Goal: Information Seeking & Learning: Learn about a topic

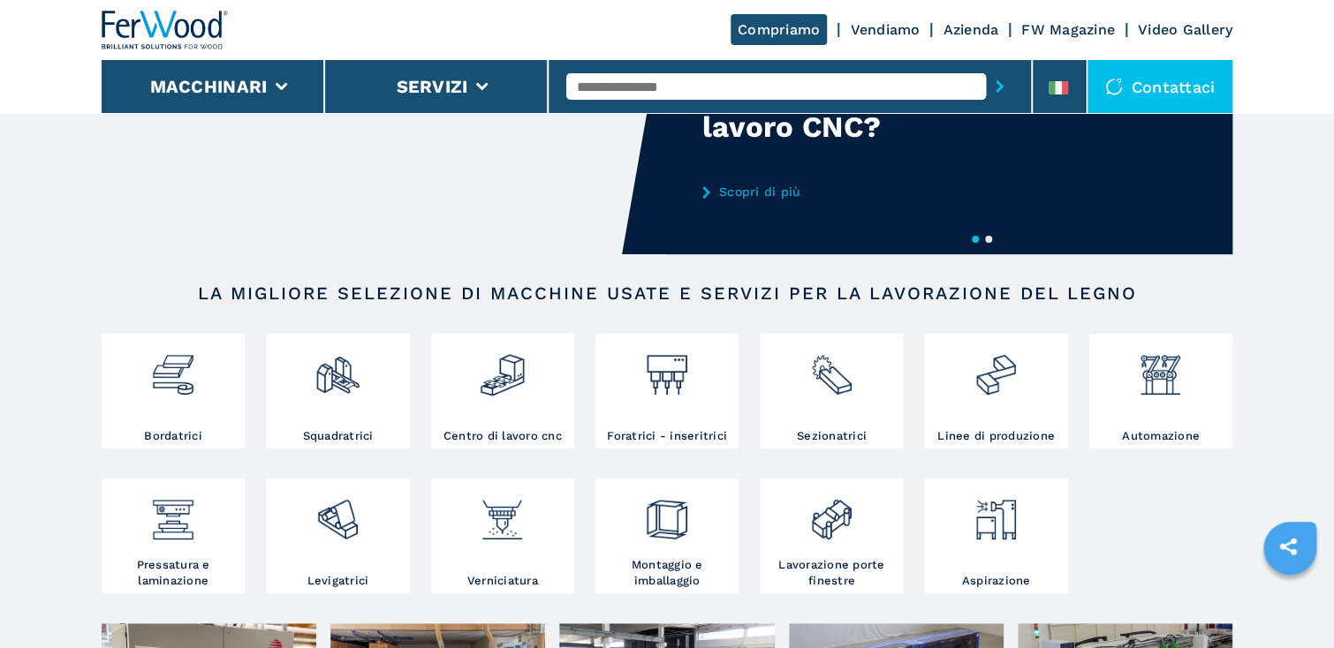
scroll to position [212, 0]
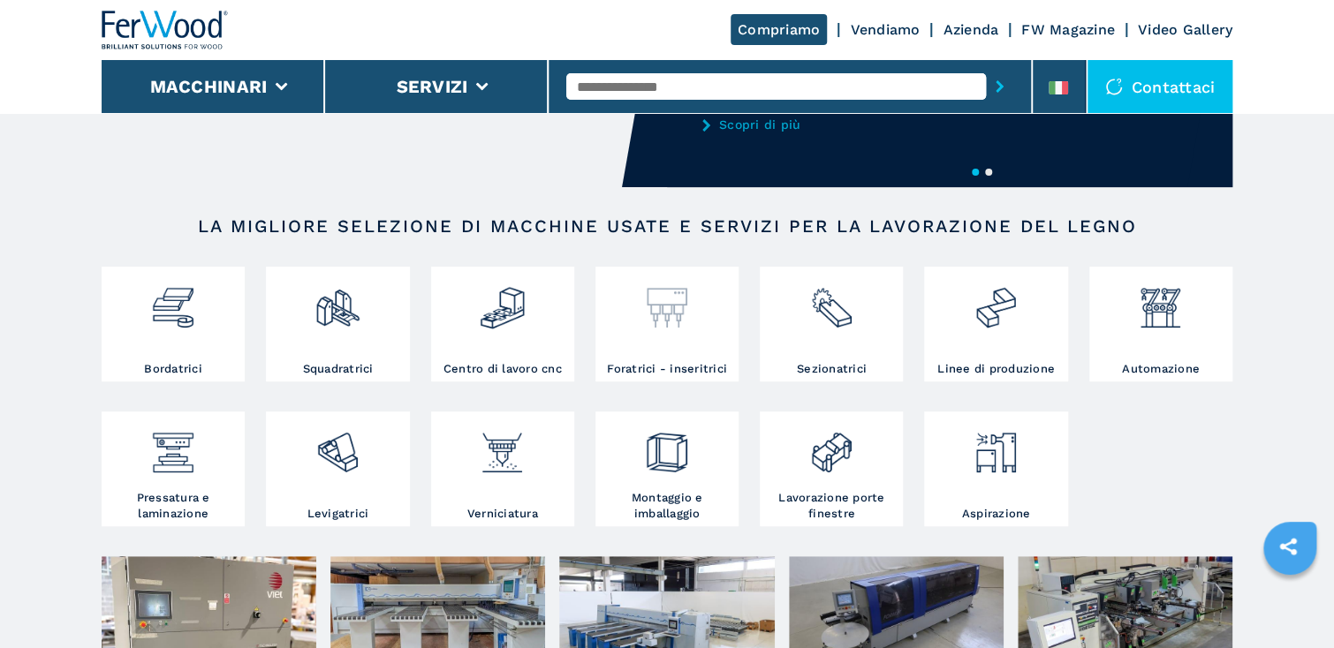
click at [669, 332] on div at bounding box center [667, 316] width 134 height 90
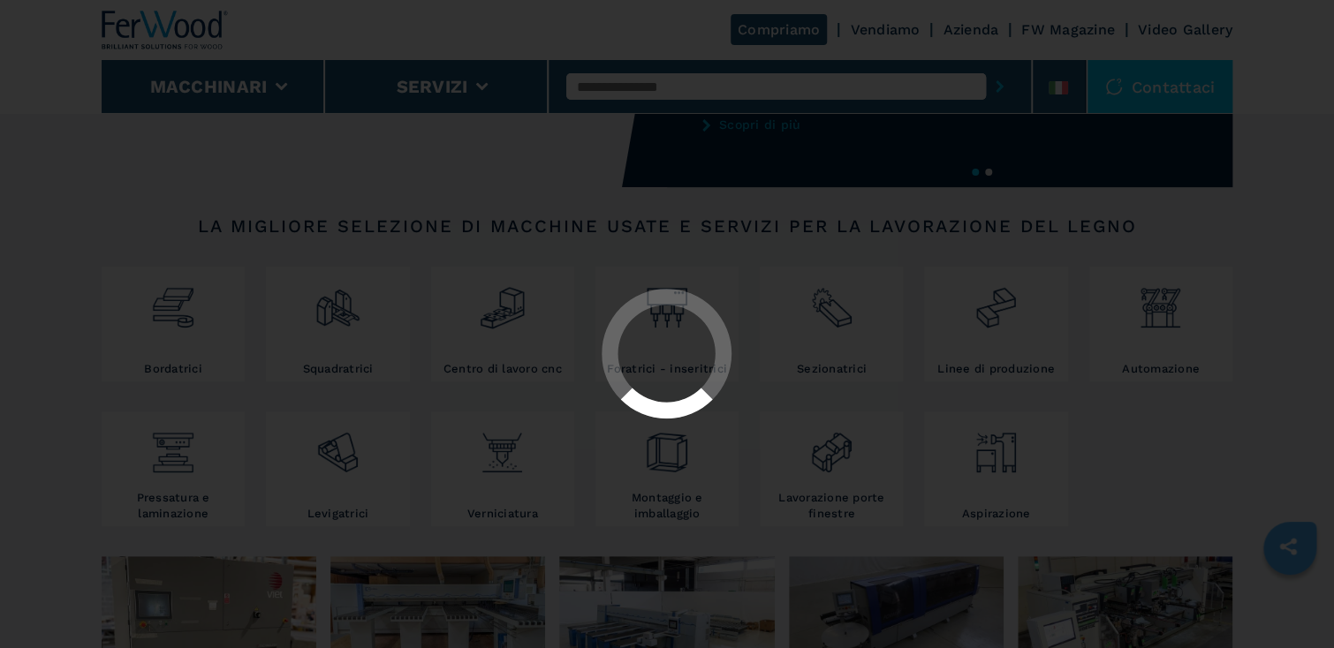
select select "**********"
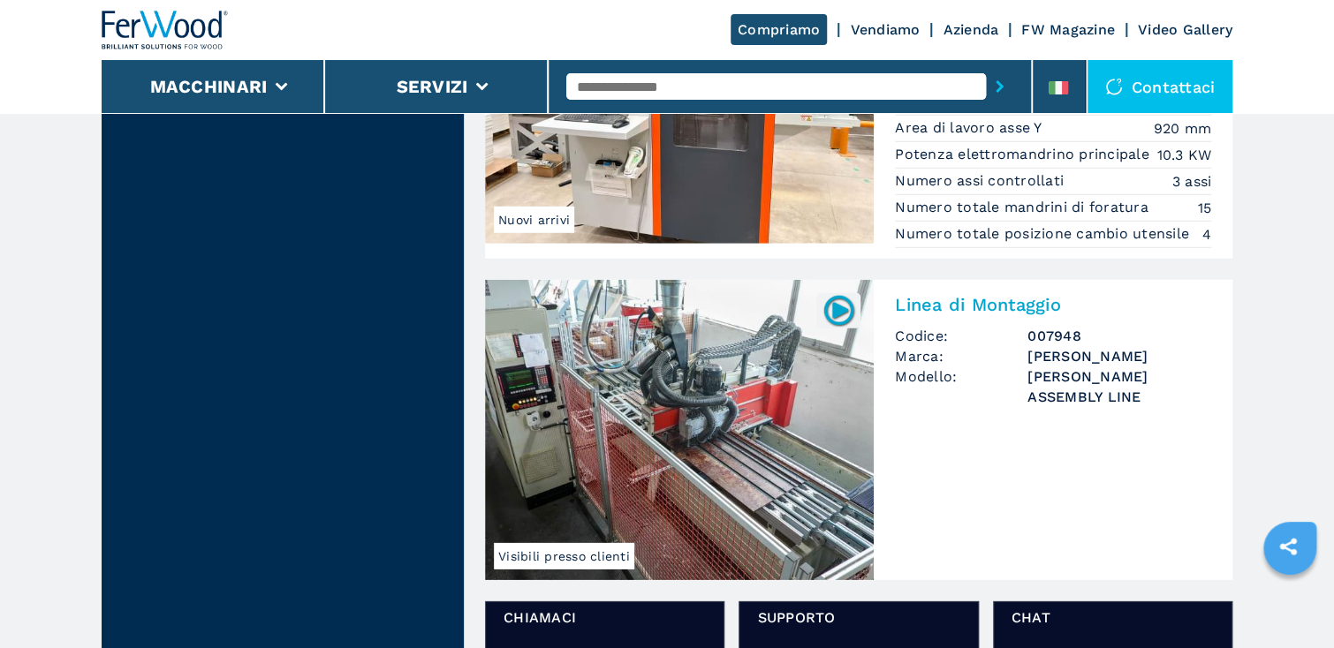
scroll to position [2473, 0]
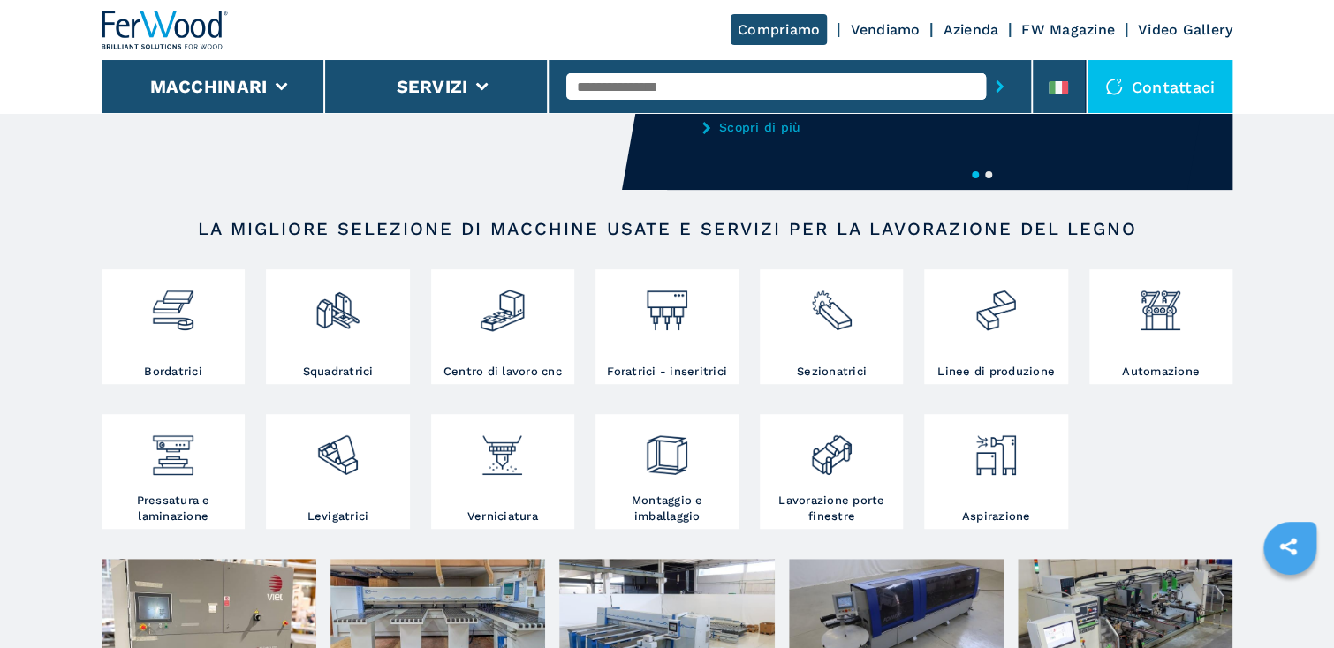
scroll to position [212, 0]
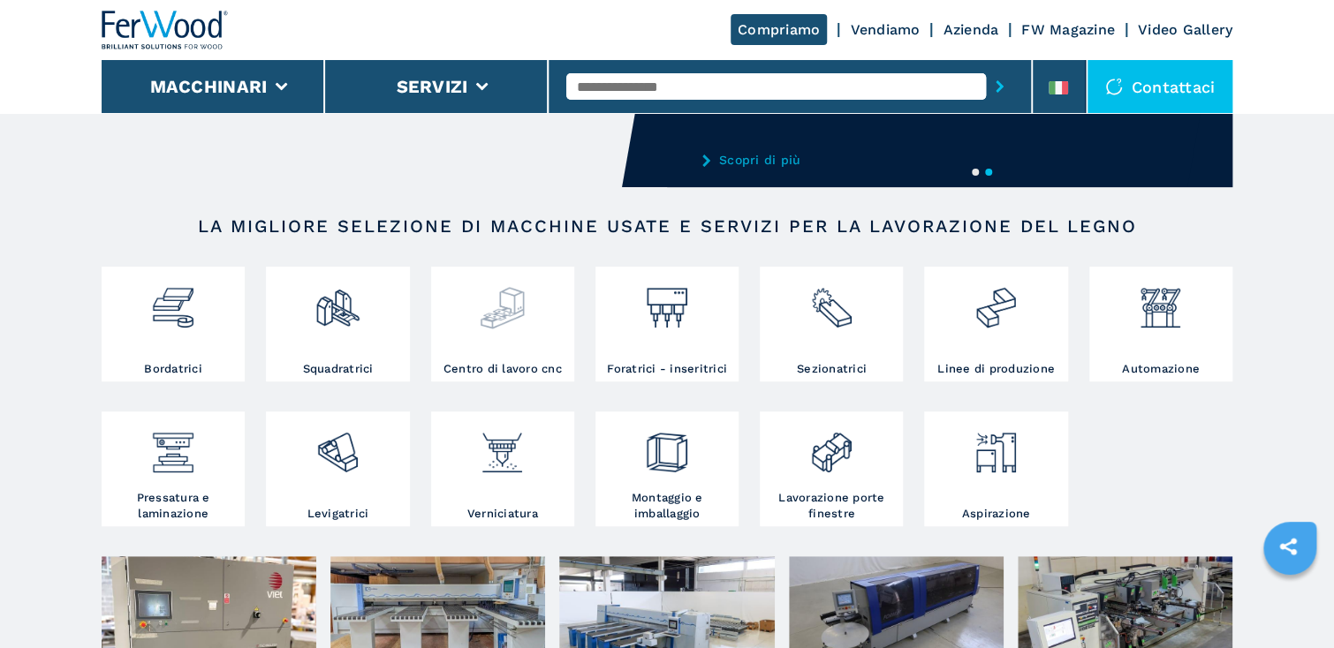
click at [502, 321] on img at bounding box center [502, 301] width 47 height 60
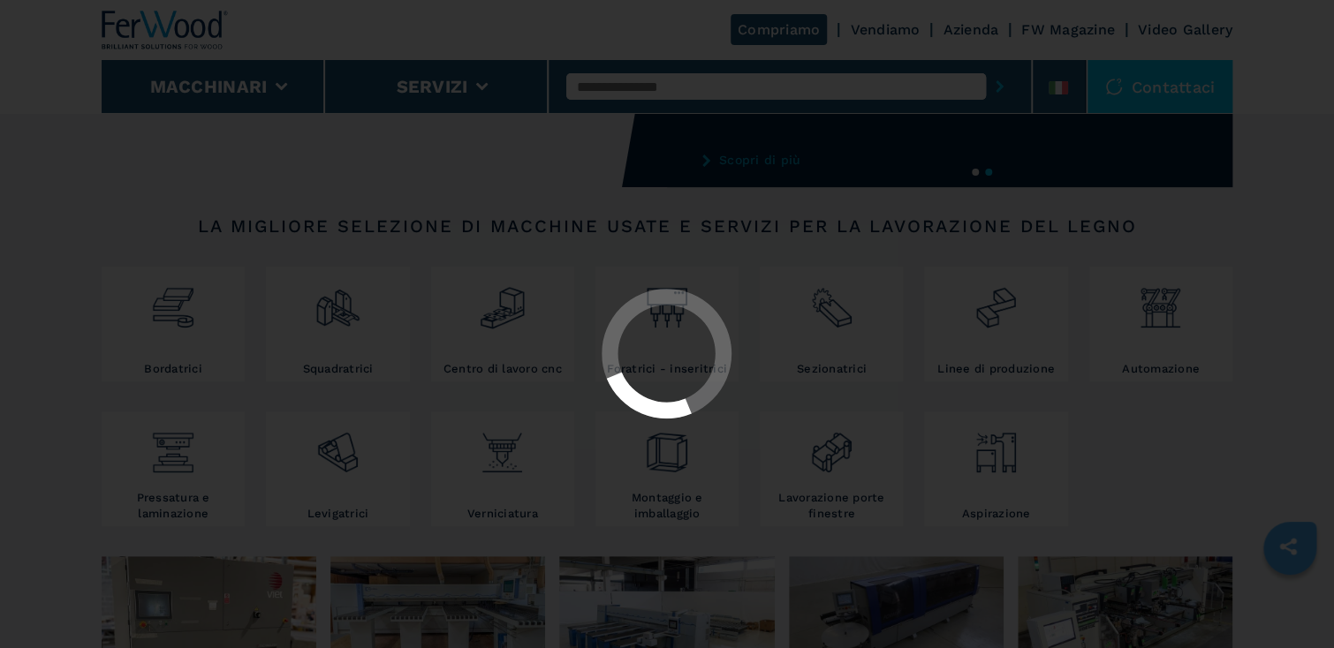
select select "**********"
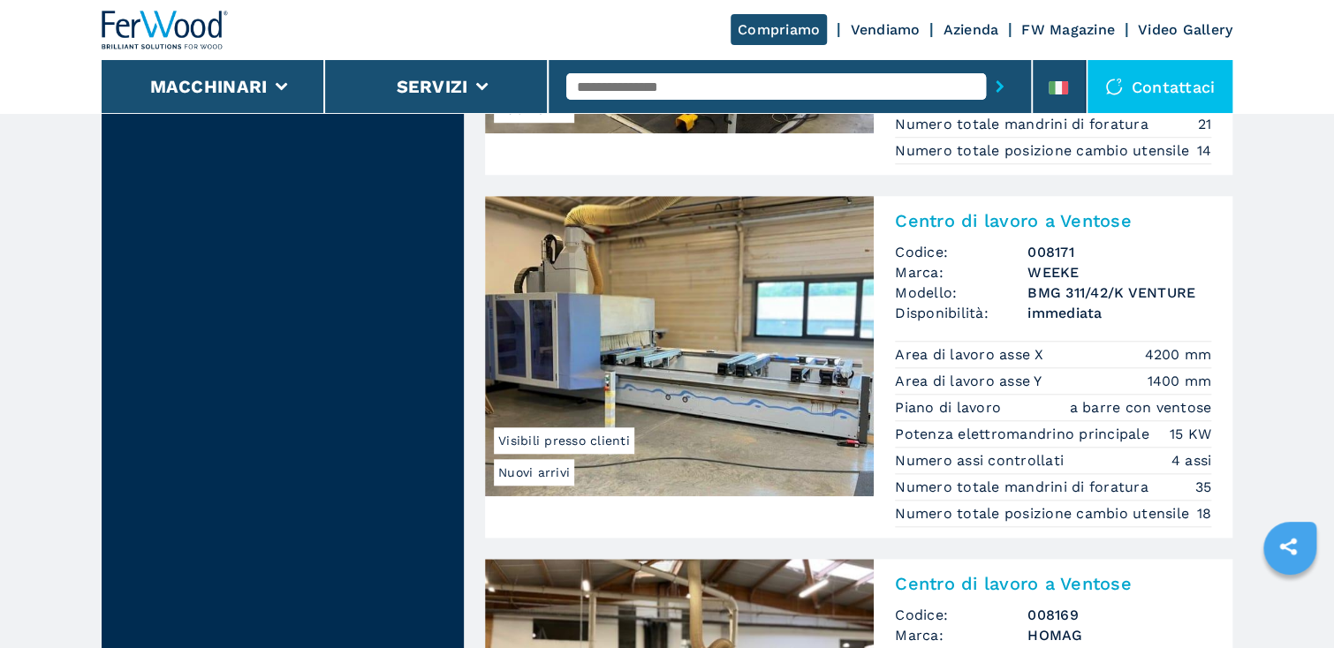
scroll to position [3956, 0]
click at [826, 87] on input "text" at bounding box center [775, 86] width 419 height 26
type input "**********"
click at [986, 66] on button "submit-button" at bounding box center [999, 86] width 27 height 41
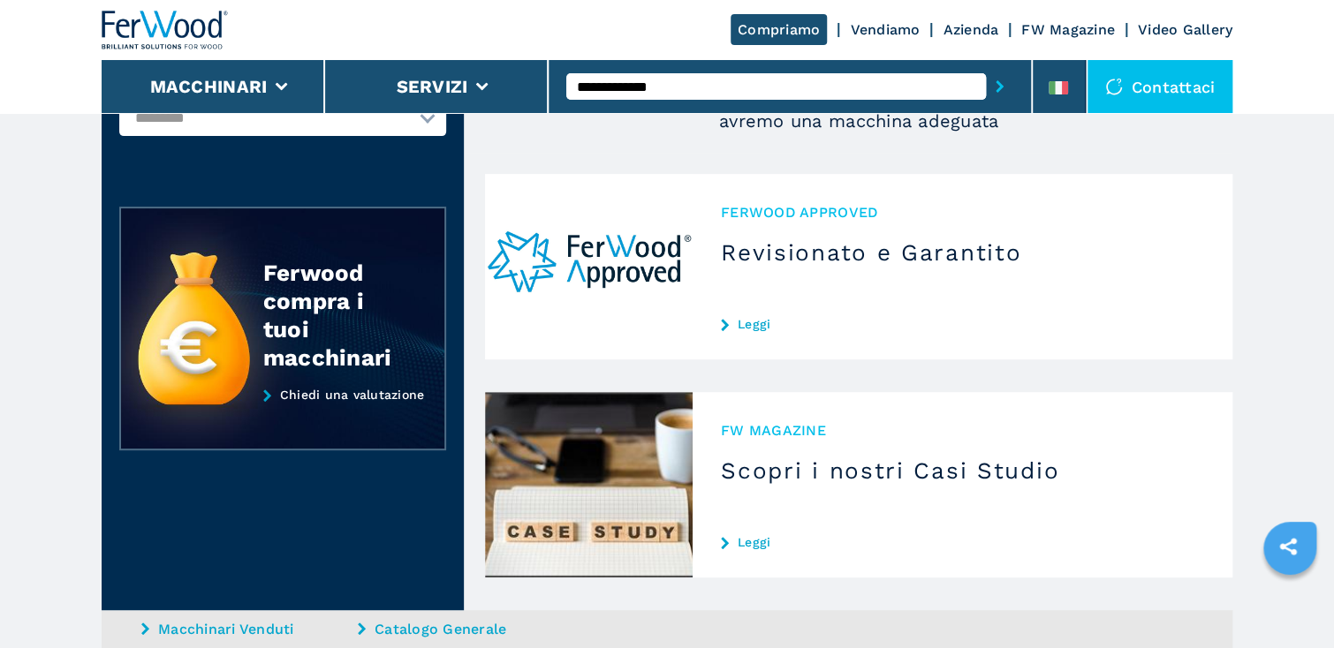
scroll to position [141, 0]
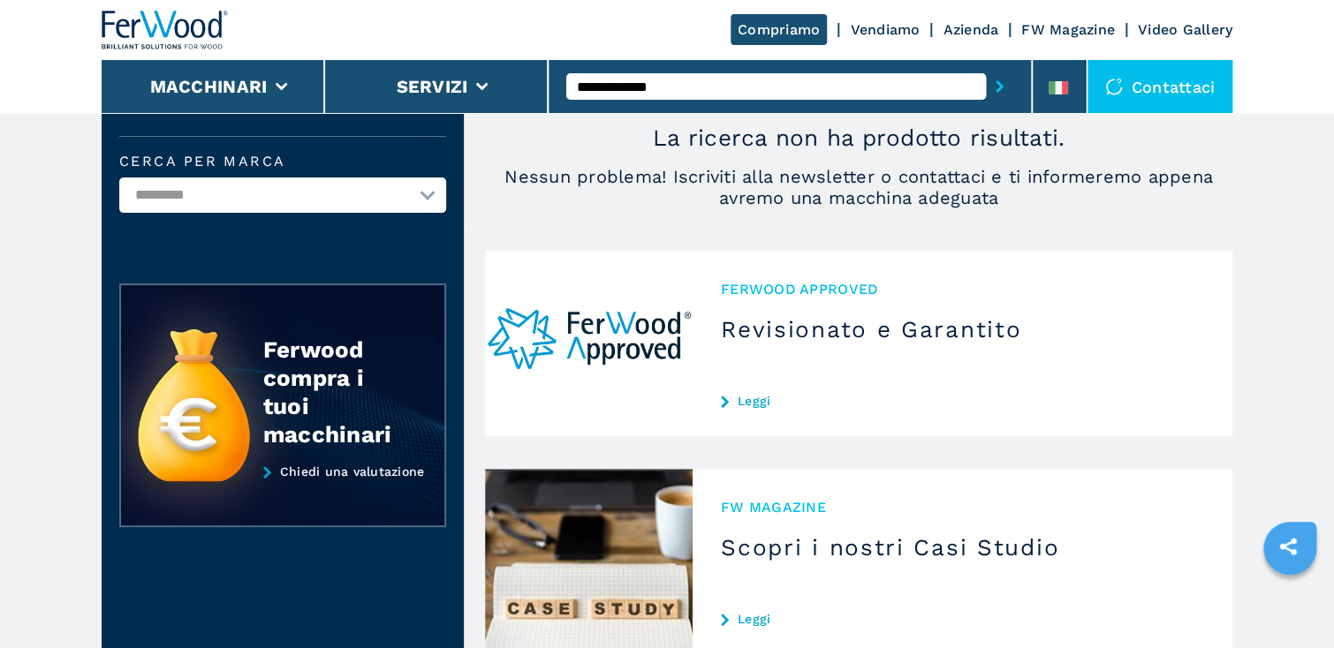
click at [748, 83] on input "**********" at bounding box center [775, 86] width 419 height 26
type input "*"
select select "**********"
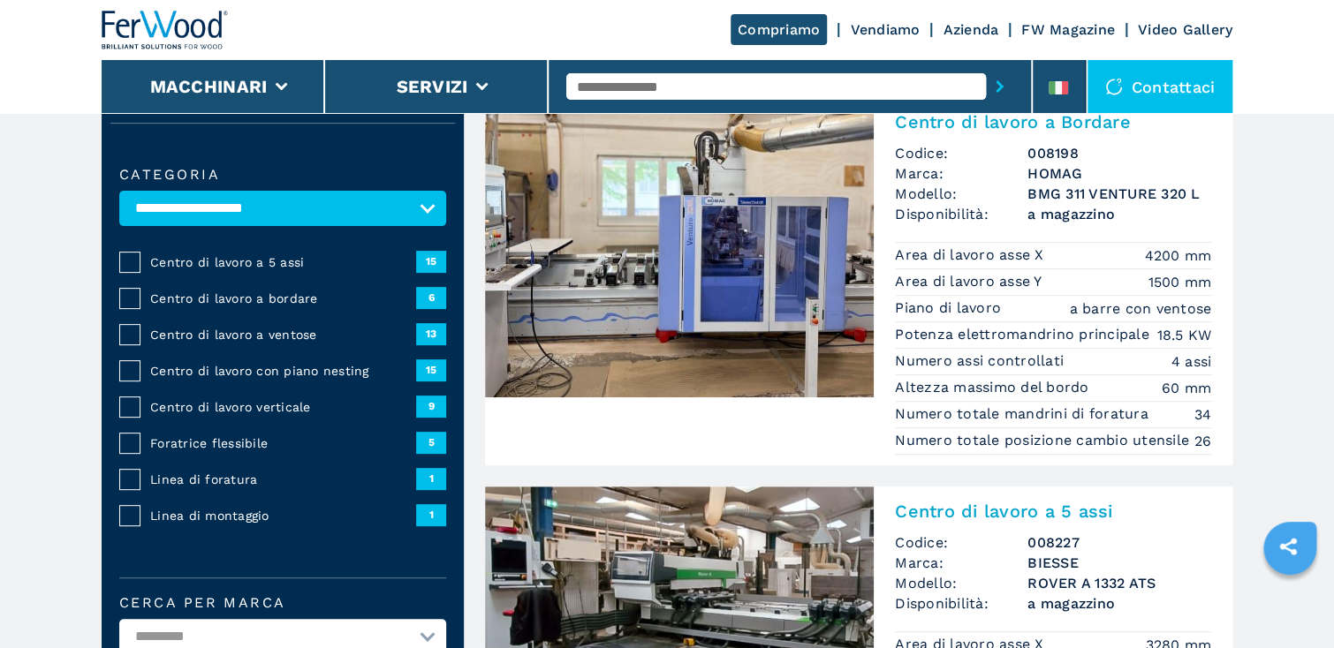
scroll to position [141, 0]
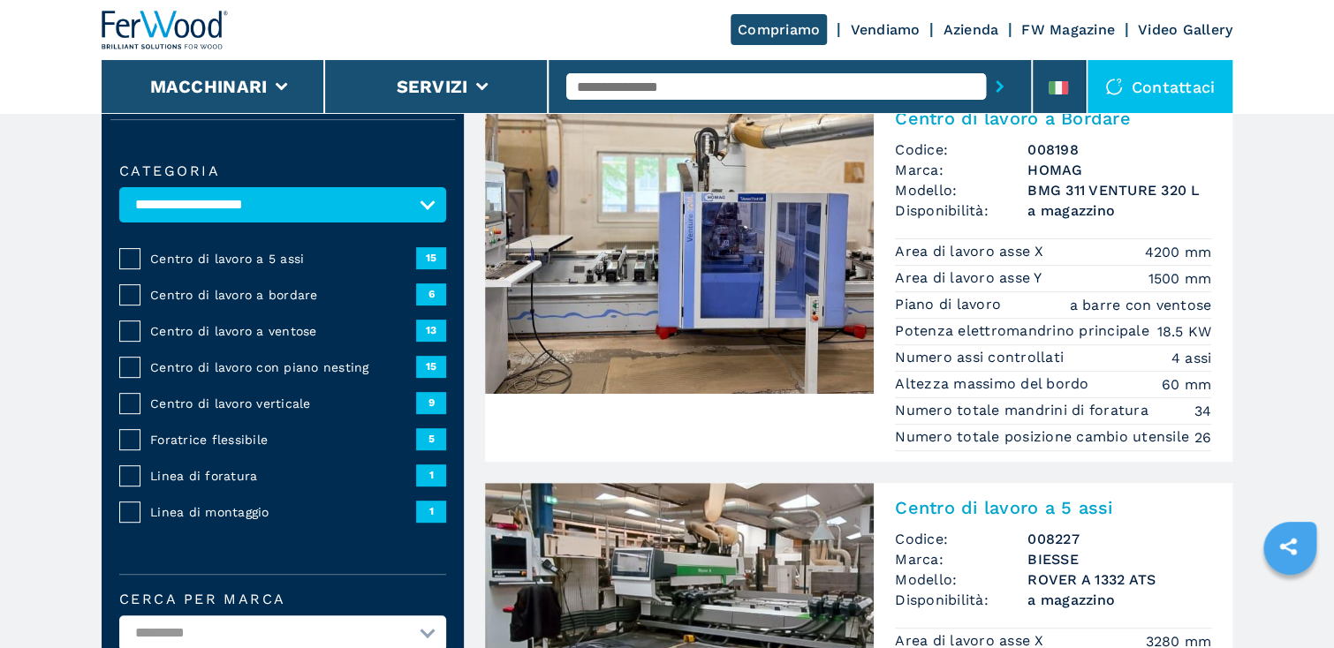
click at [228, 438] on span "Foratrice flessibile" at bounding box center [283, 440] width 266 height 18
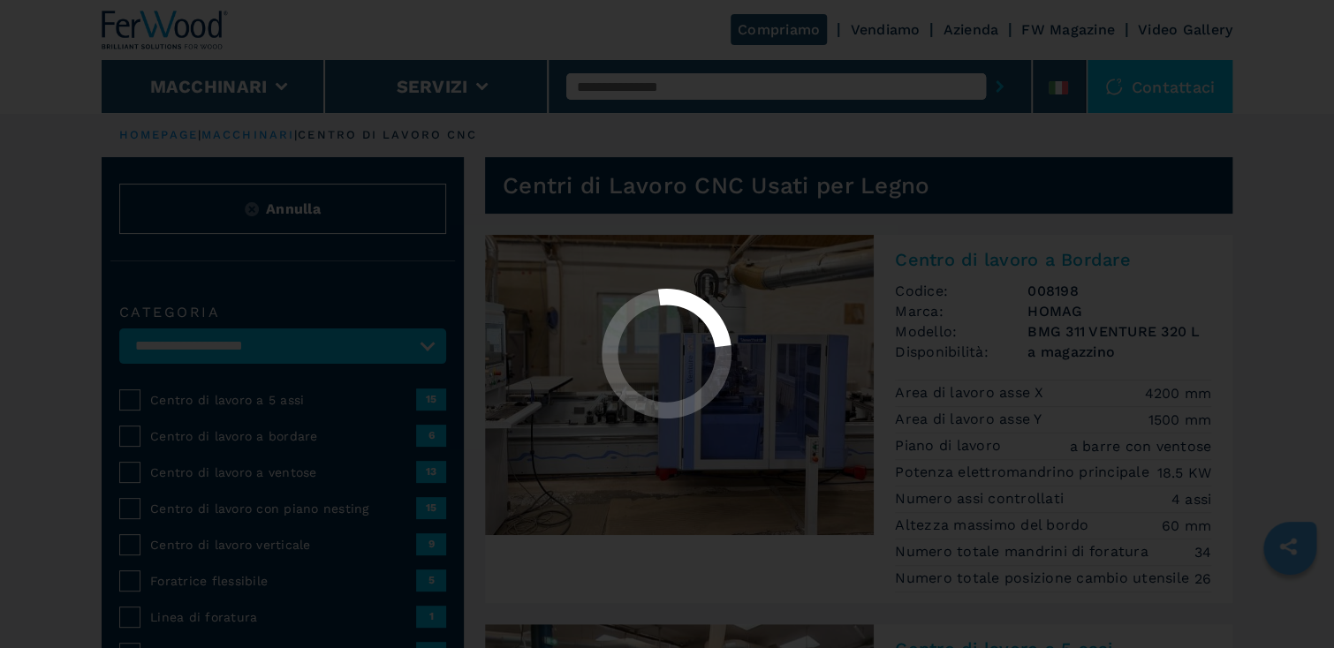
select select "**********"
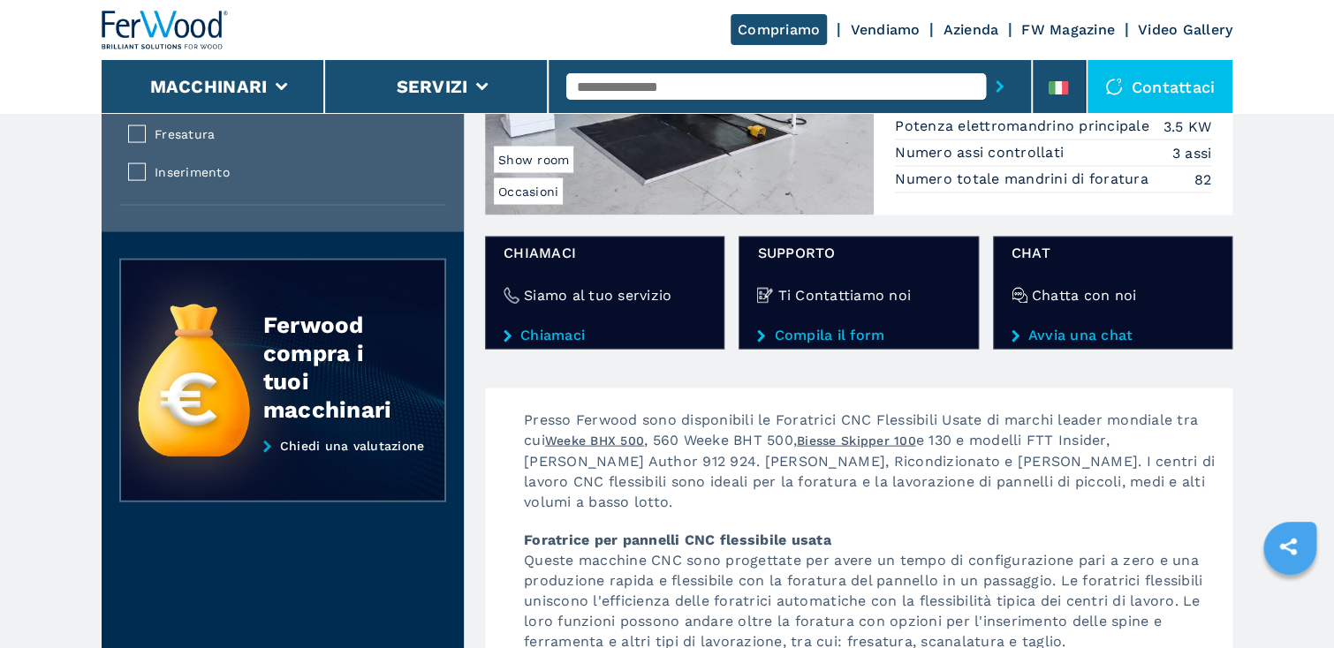
scroll to position [1766, 0]
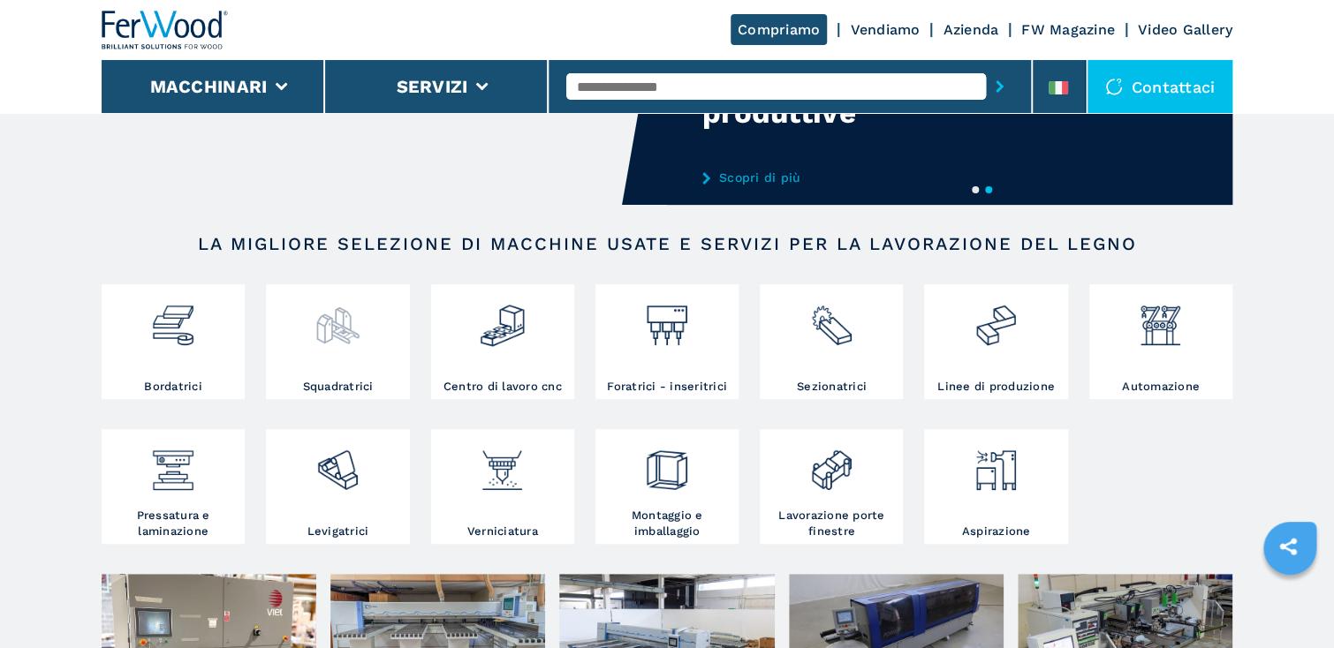
scroll to position [212, 0]
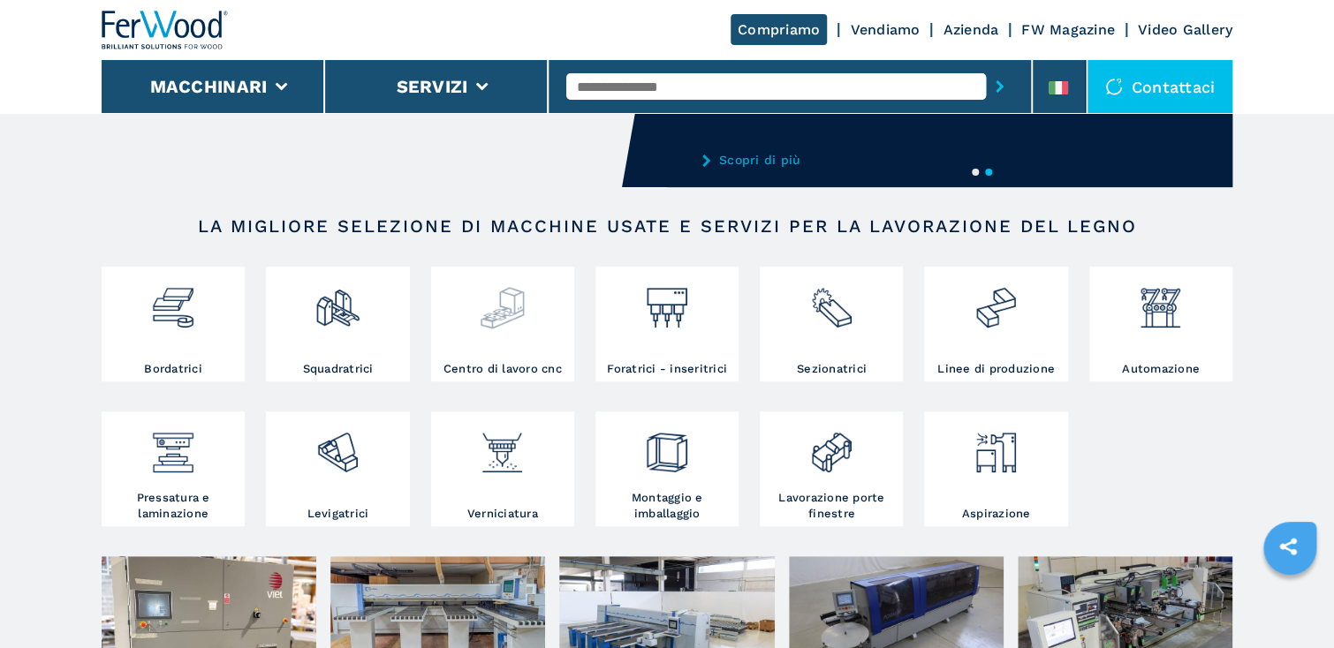
click at [517, 310] on img at bounding box center [502, 301] width 47 height 60
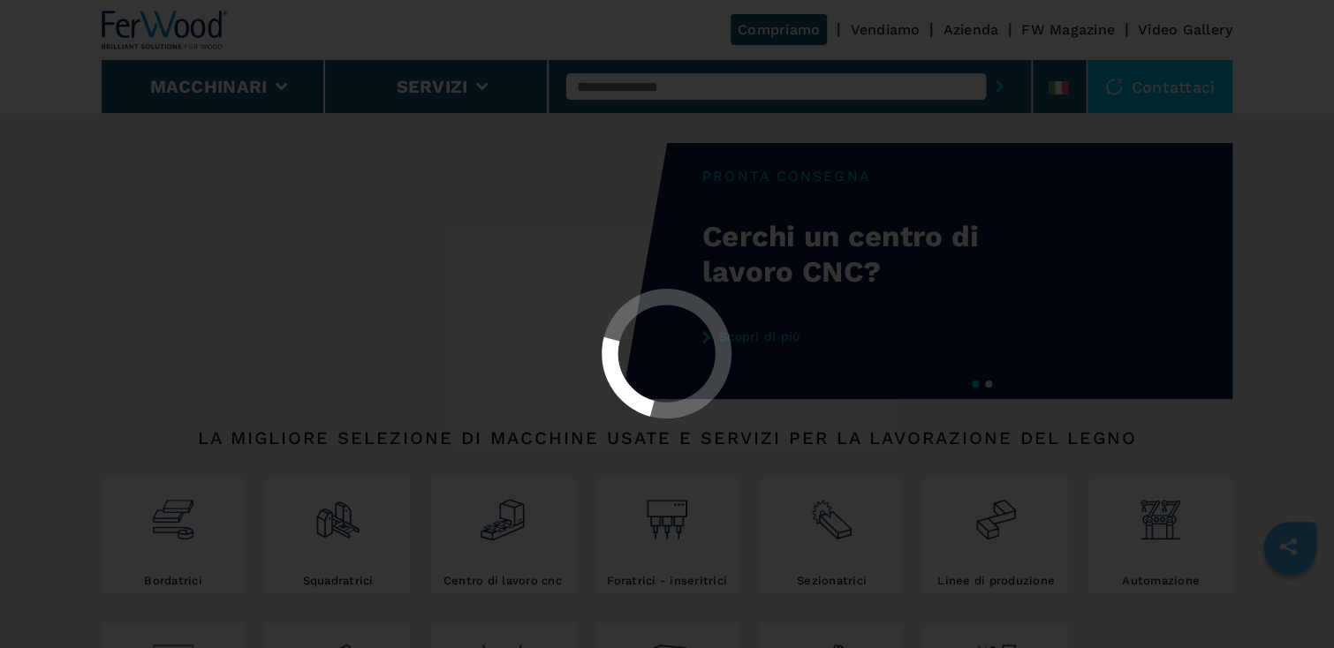
select select "**********"
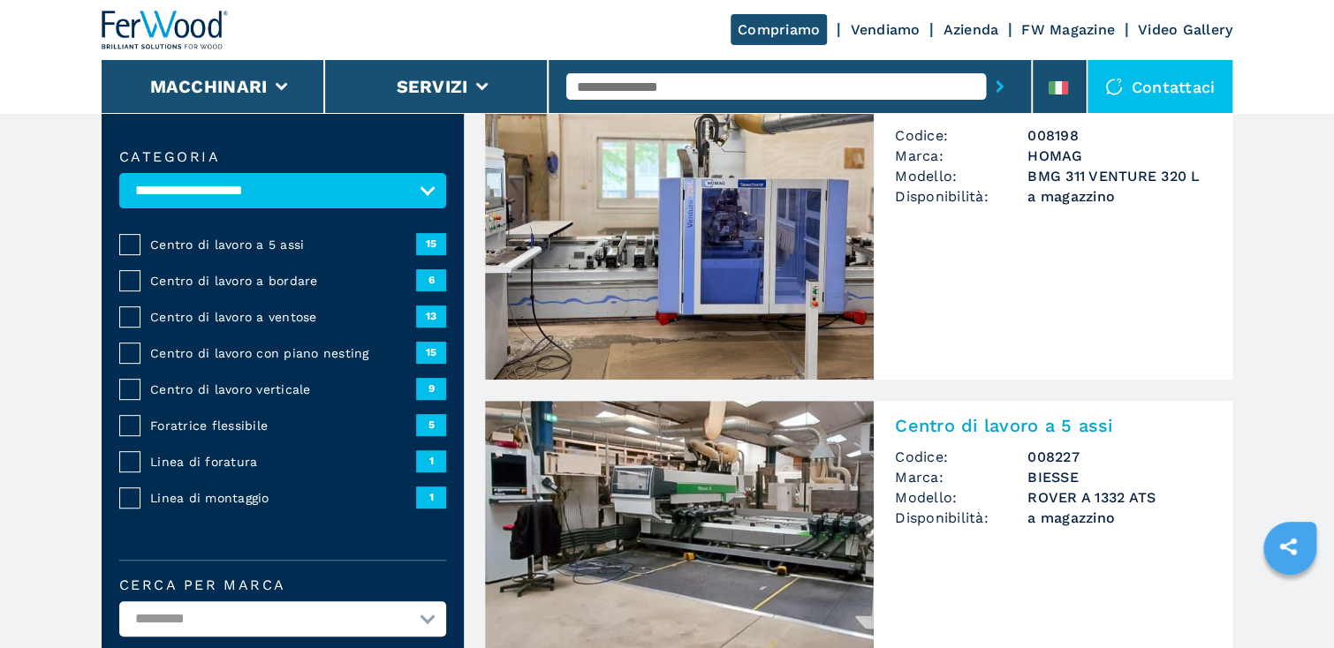
scroll to position [212, 0]
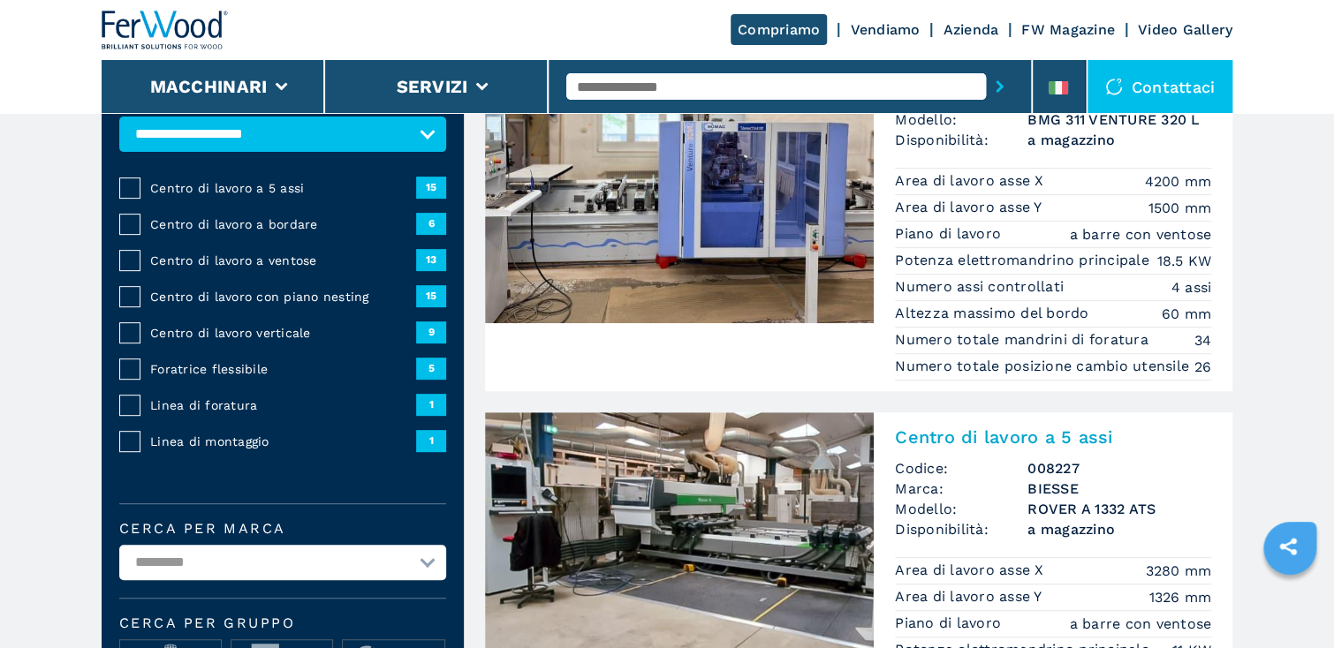
click at [223, 367] on span "Foratrice flessibile" at bounding box center [283, 369] width 266 height 18
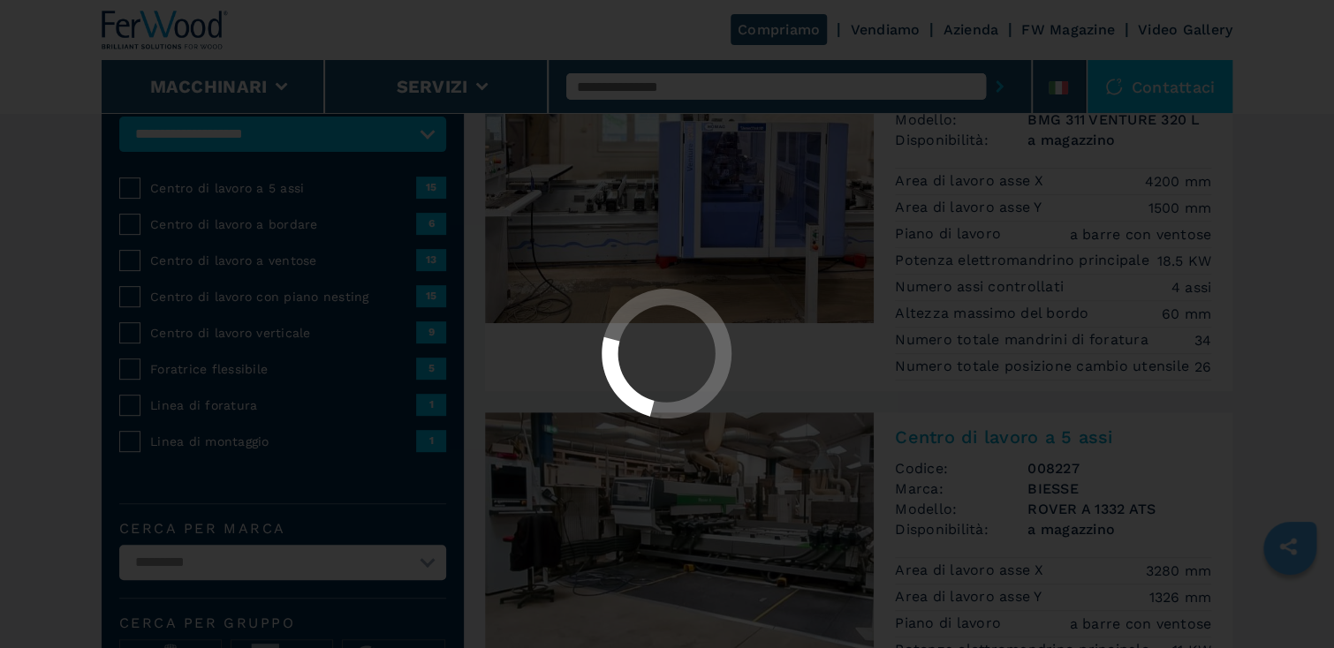
select select "**********"
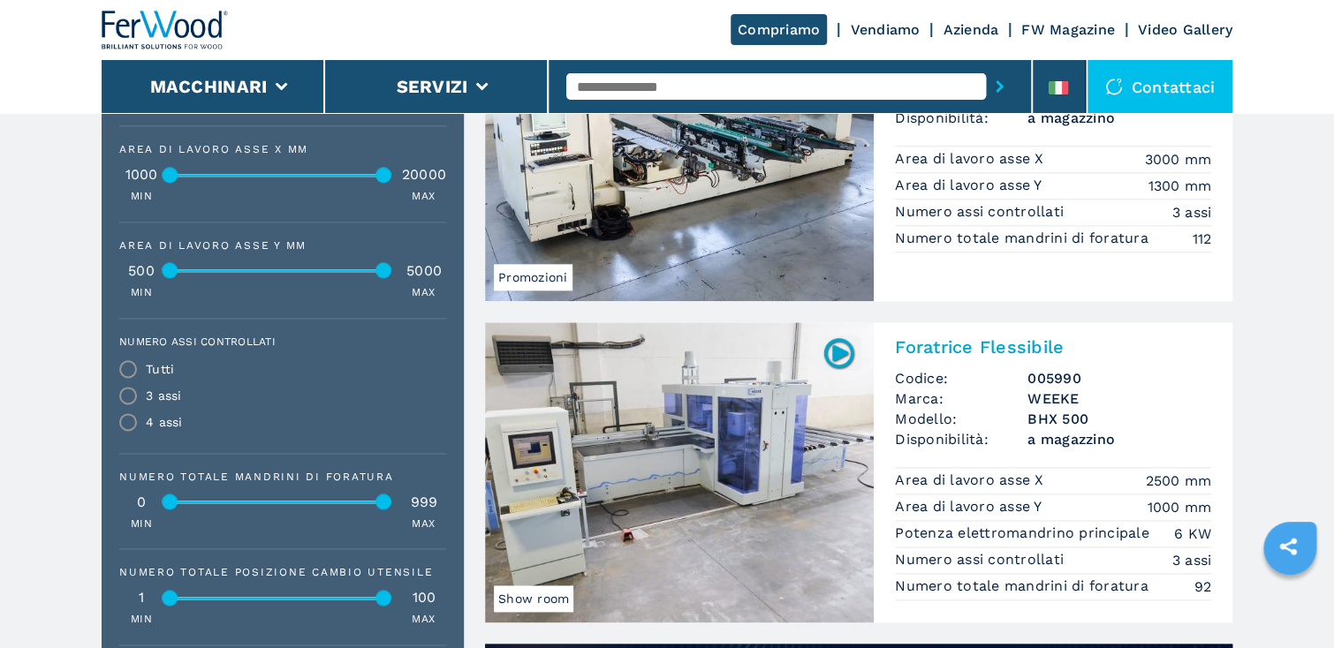
scroll to position [848, 0]
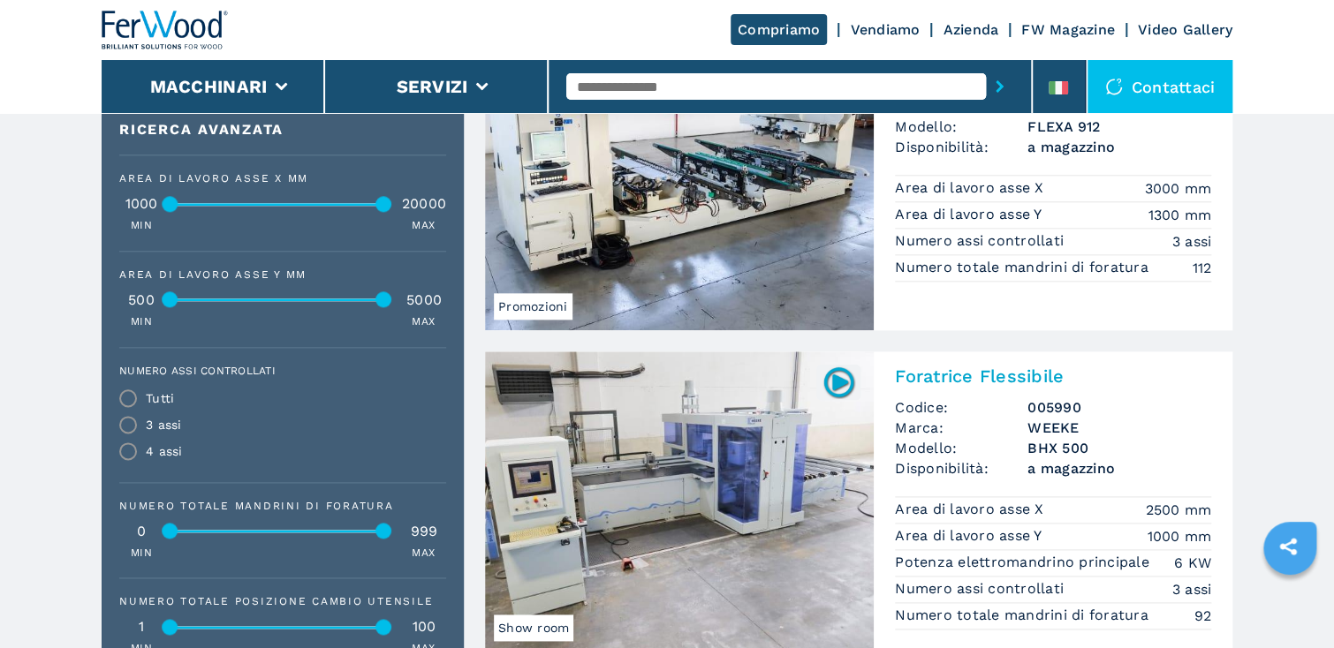
click at [873, 85] on input "text" at bounding box center [775, 86] width 419 height 26
type input "******"
click at [986, 66] on button "submit-button" at bounding box center [999, 86] width 27 height 41
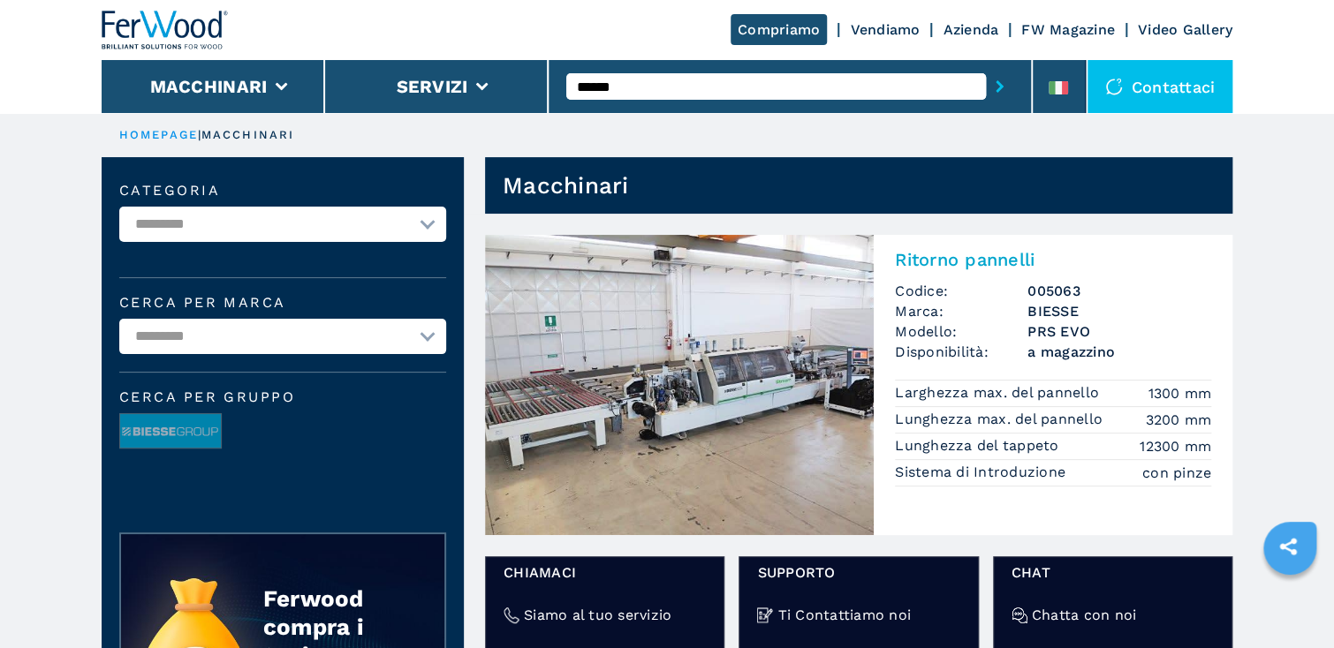
click at [536, 408] on img at bounding box center [679, 385] width 389 height 300
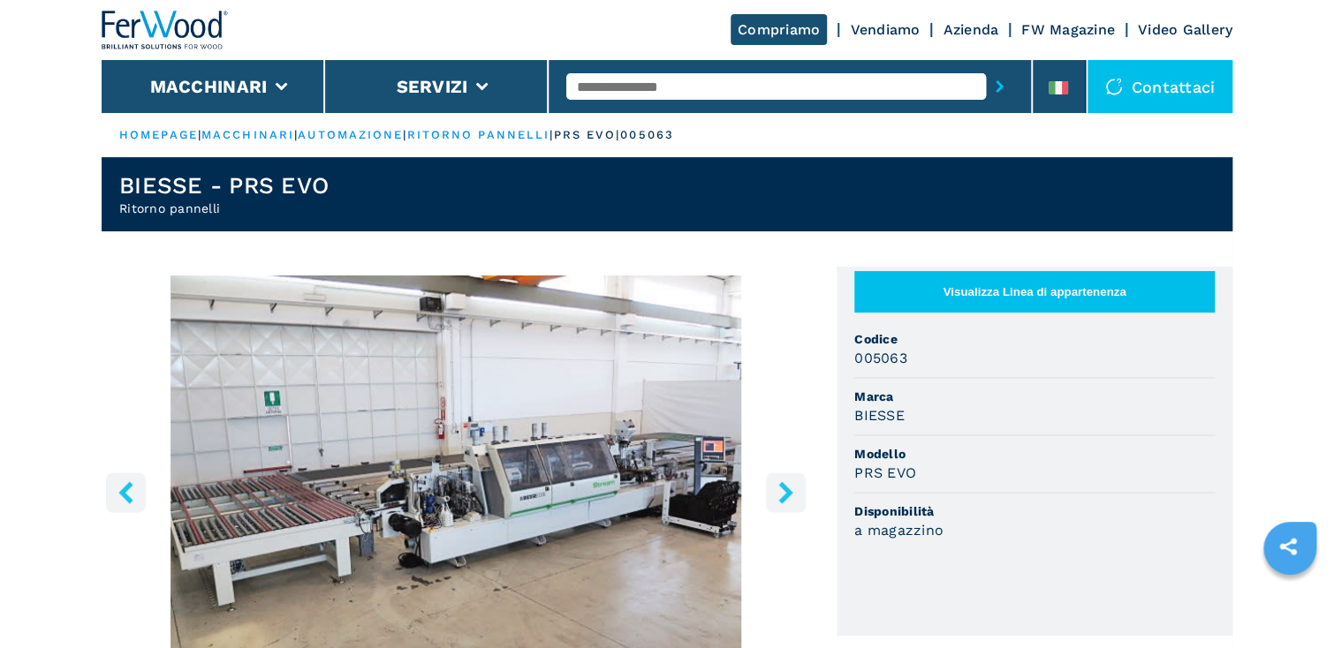
click at [787, 490] on icon "right-button" at bounding box center [785, 492] width 14 height 22
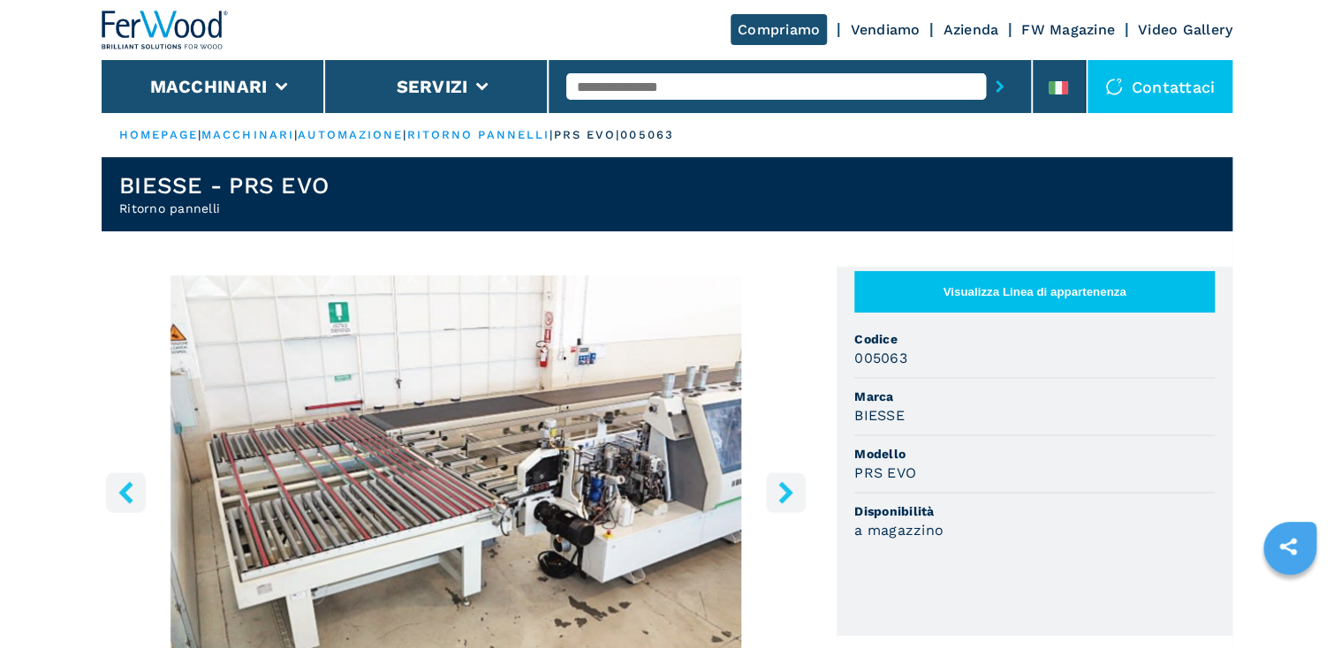
click at [786, 490] on icon "right-button" at bounding box center [785, 492] width 14 height 22
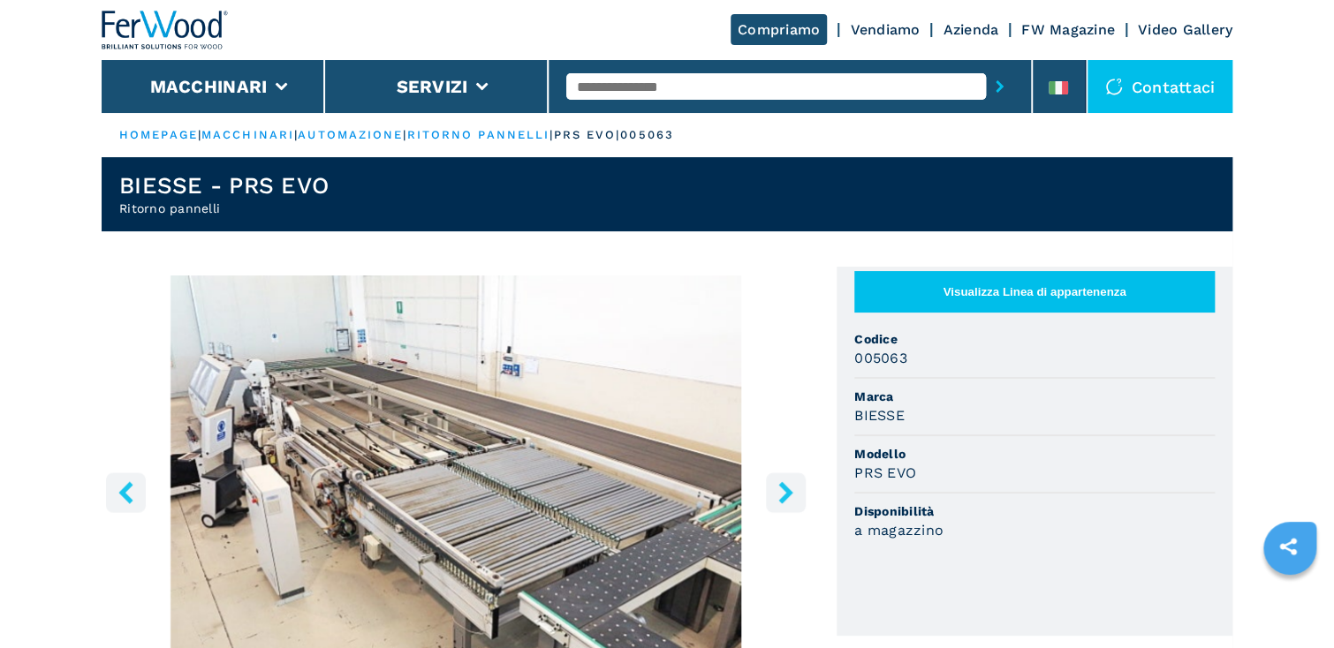
click at [786, 491] on icon "right-button" at bounding box center [785, 492] width 14 height 22
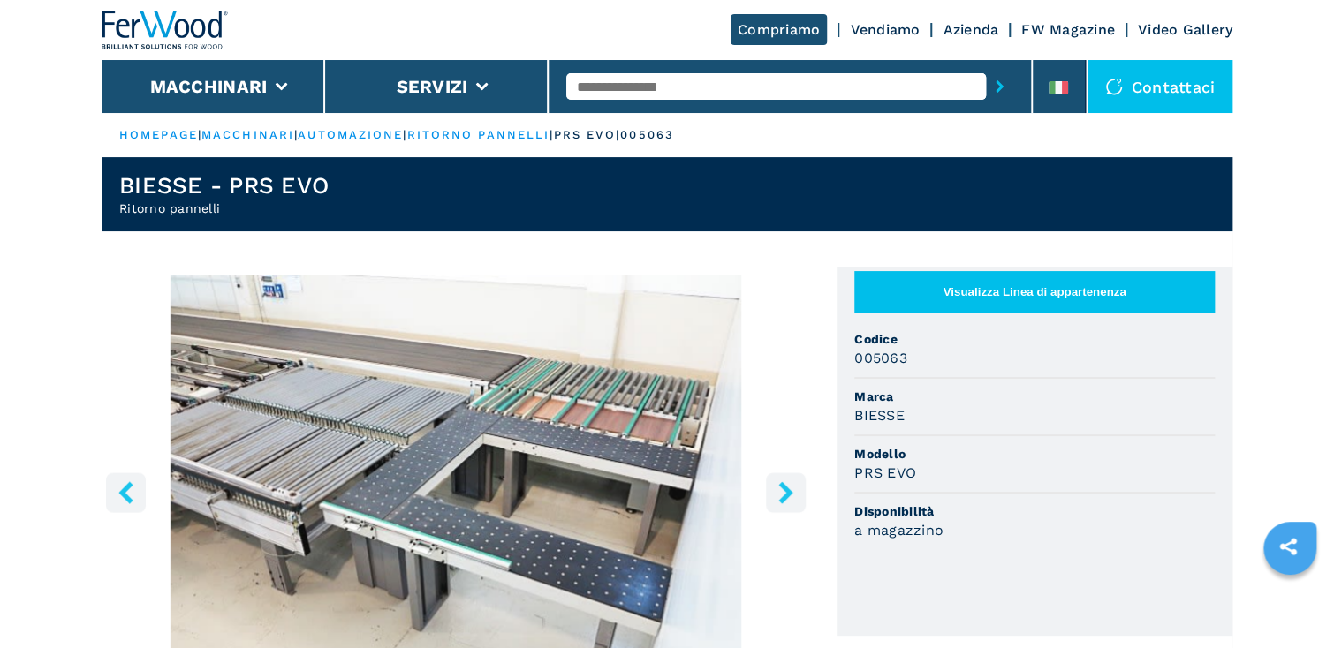
click at [786, 491] on icon "right-button" at bounding box center [785, 492] width 14 height 22
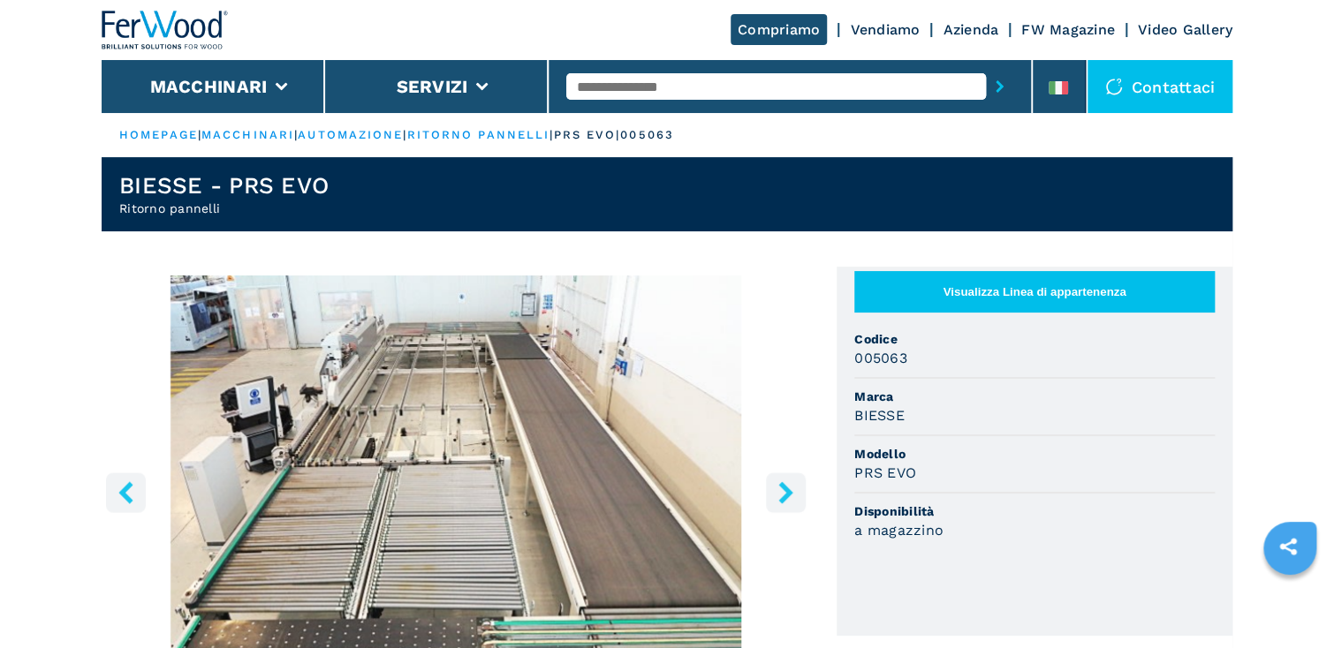
click at [786, 491] on icon "right-button" at bounding box center [785, 492] width 14 height 22
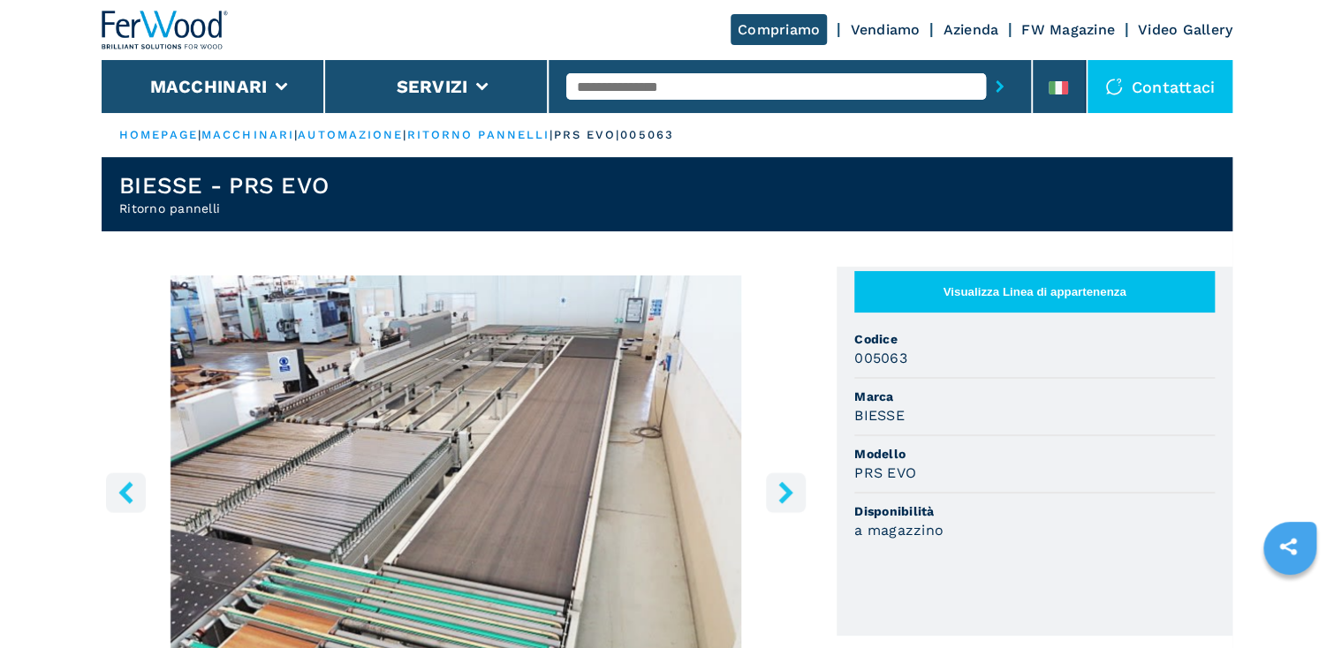
click at [786, 491] on icon "right-button" at bounding box center [785, 492] width 14 height 22
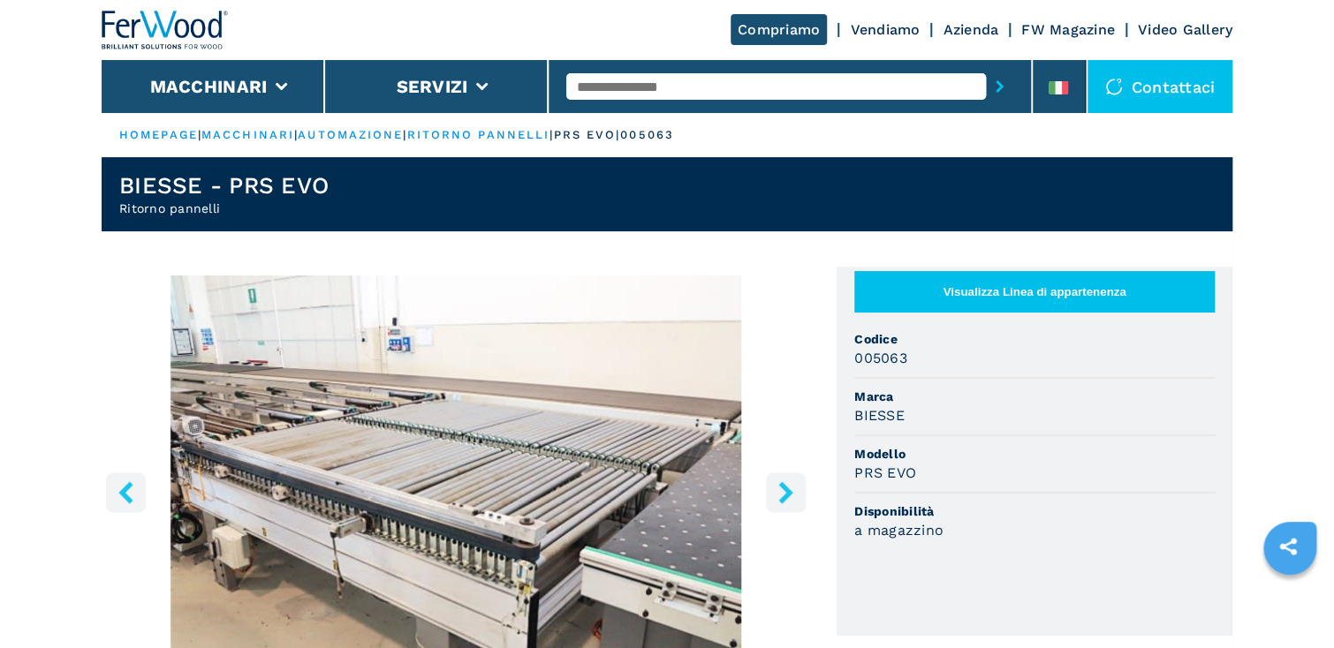
click at [786, 491] on icon "right-button" at bounding box center [785, 492] width 14 height 22
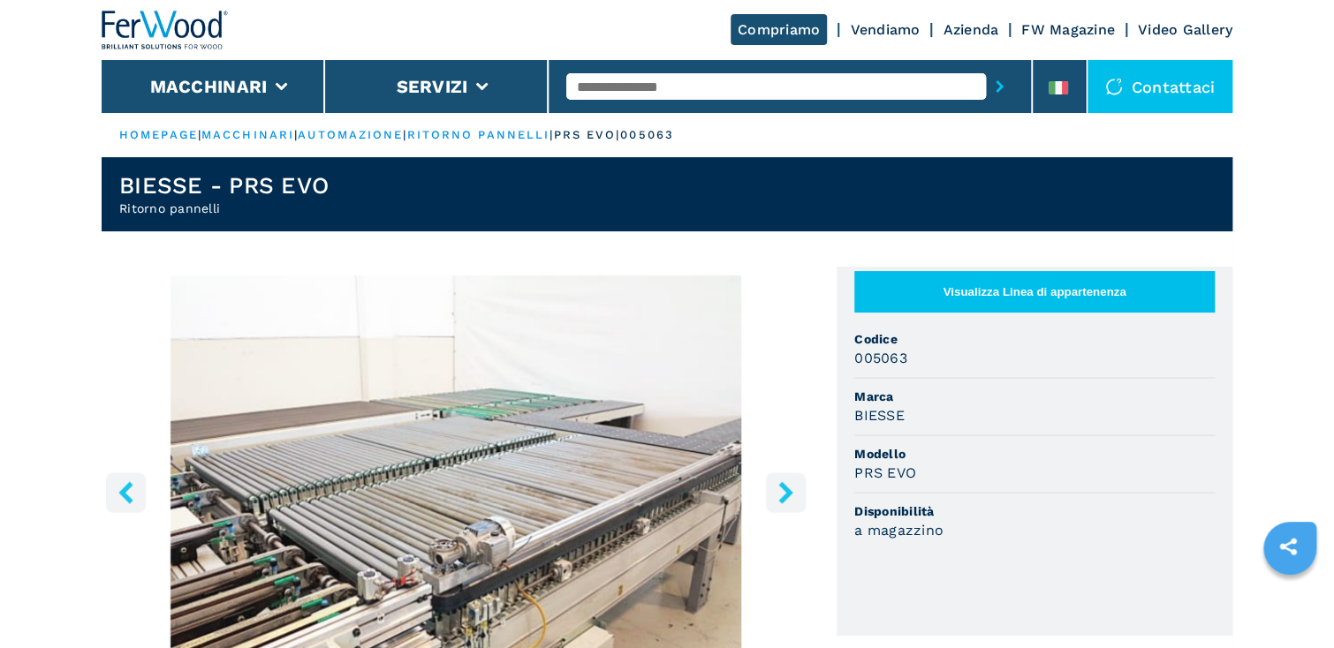
click at [786, 491] on icon "right-button" at bounding box center [785, 492] width 14 height 22
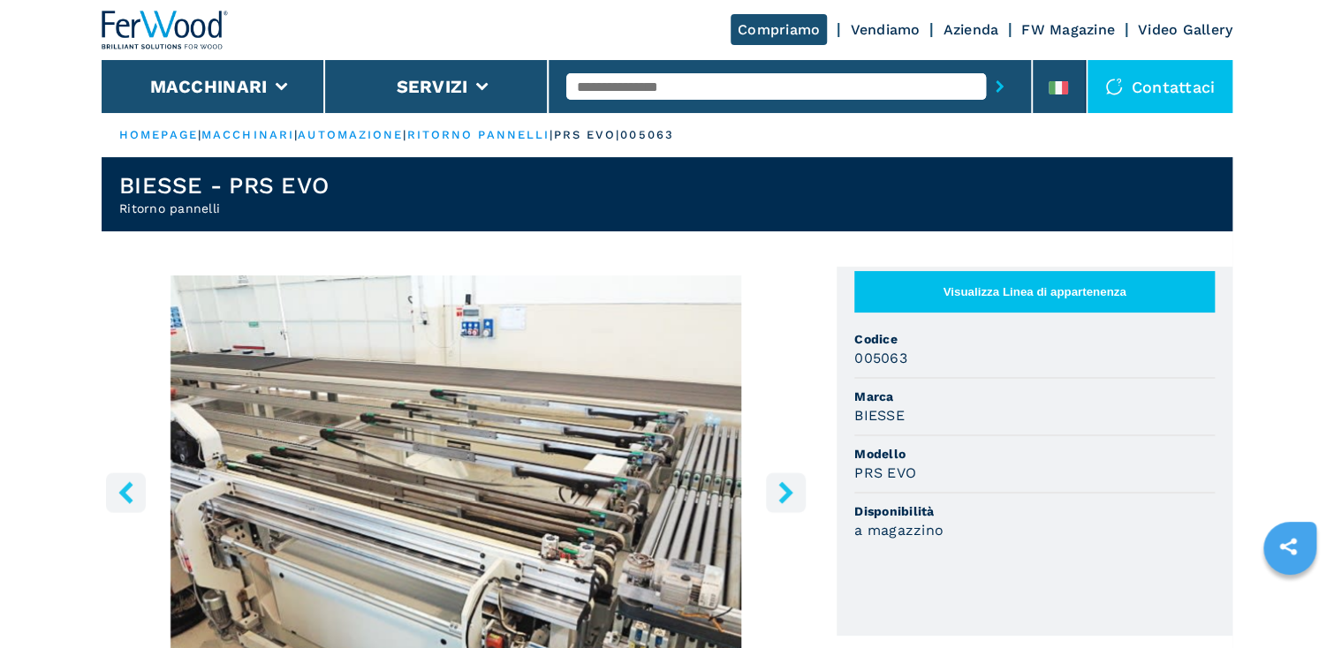
click at [786, 491] on icon "right-button" at bounding box center [785, 492] width 14 height 22
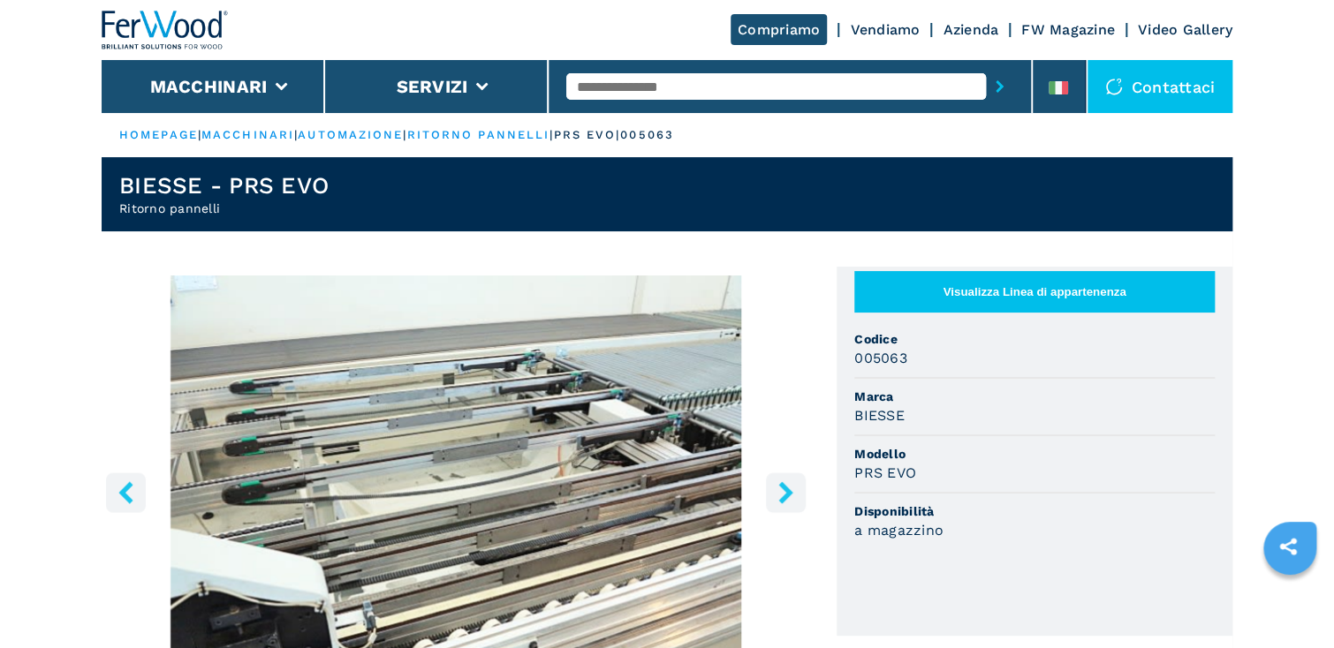
click at [786, 491] on icon "right-button" at bounding box center [785, 492] width 14 height 22
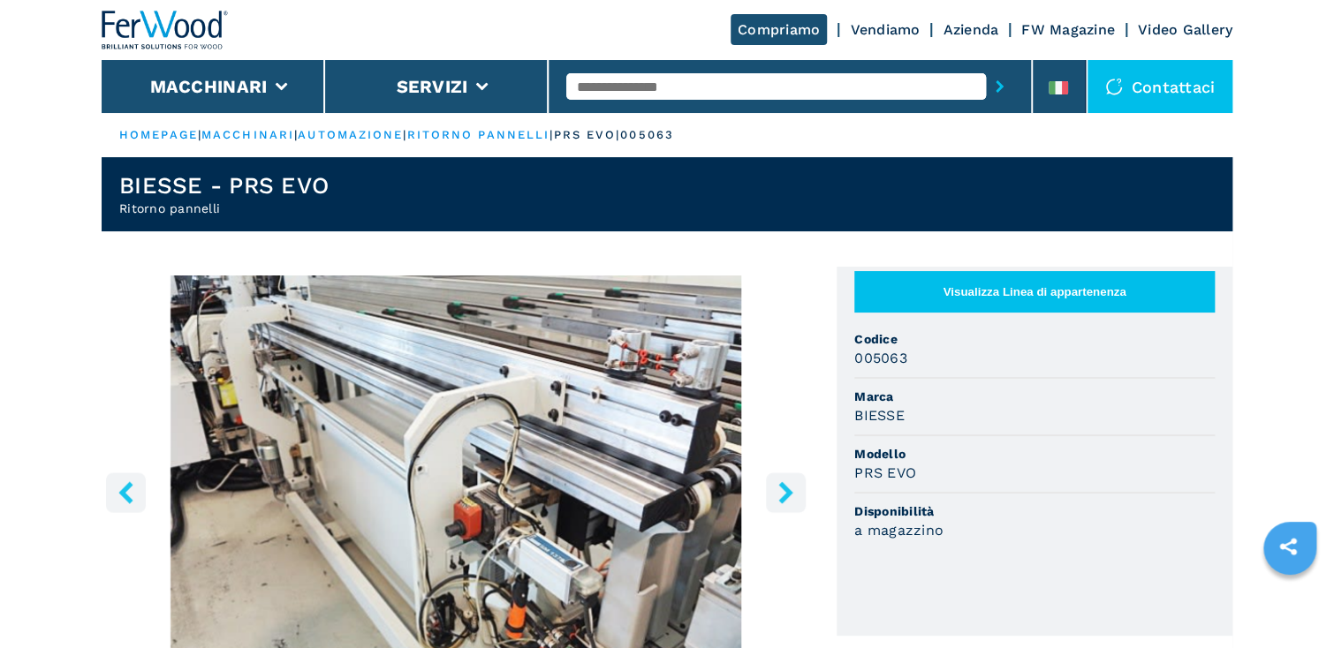
click at [786, 491] on icon "right-button" at bounding box center [785, 492] width 14 height 22
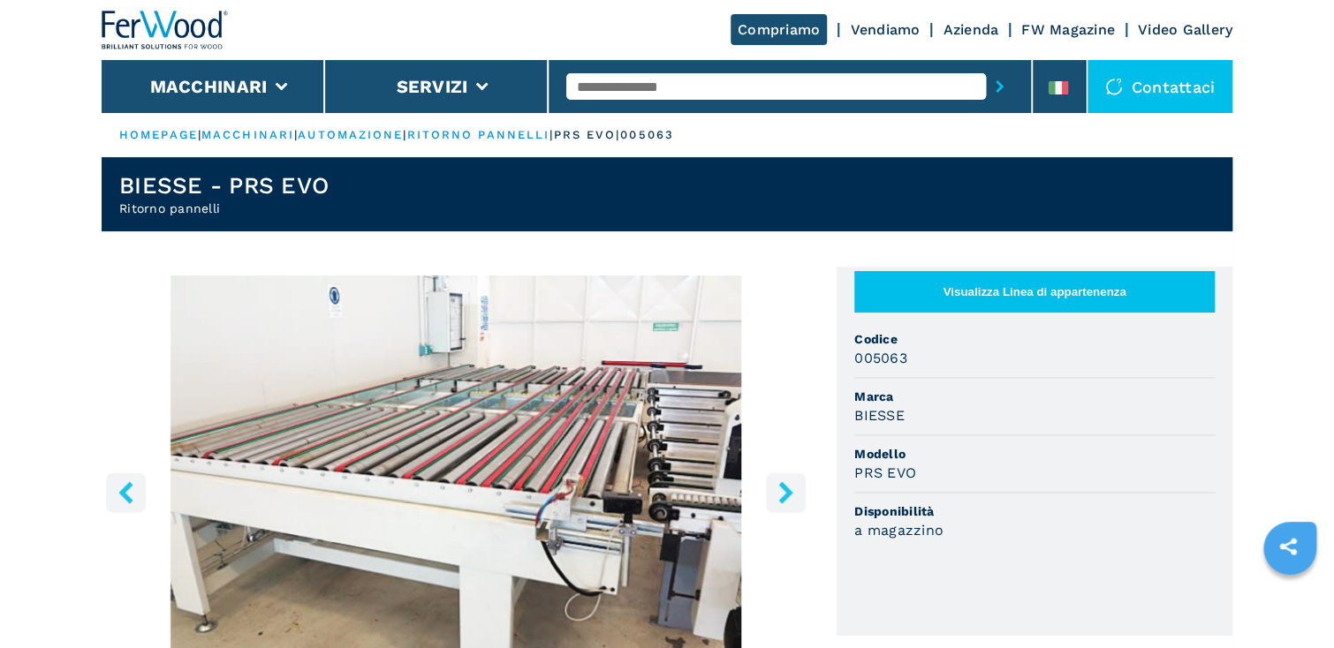
click at [786, 491] on icon "right-button" at bounding box center [785, 492] width 14 height 22
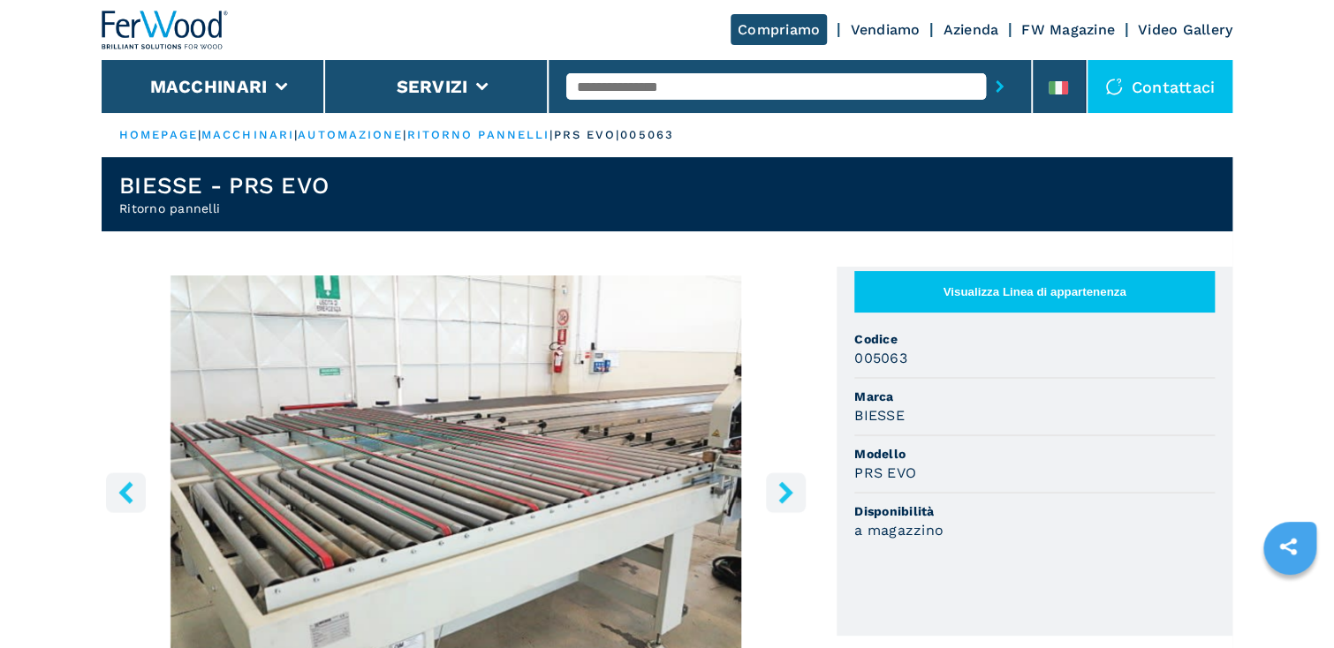
click at [786, 491] on icon "right-button" at bounding box center [785, 492] width 14 height 22
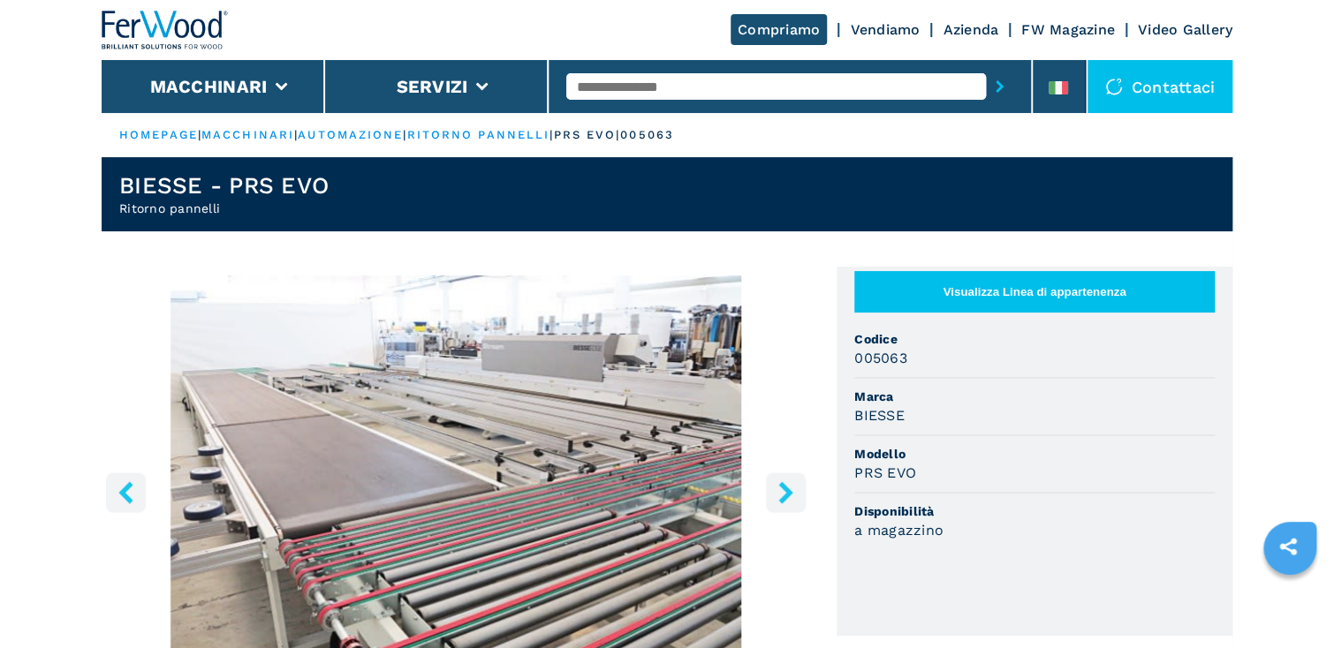
click at [786, 491] on icon "right-button" at bounding box center [785, 492] width 14 height 22
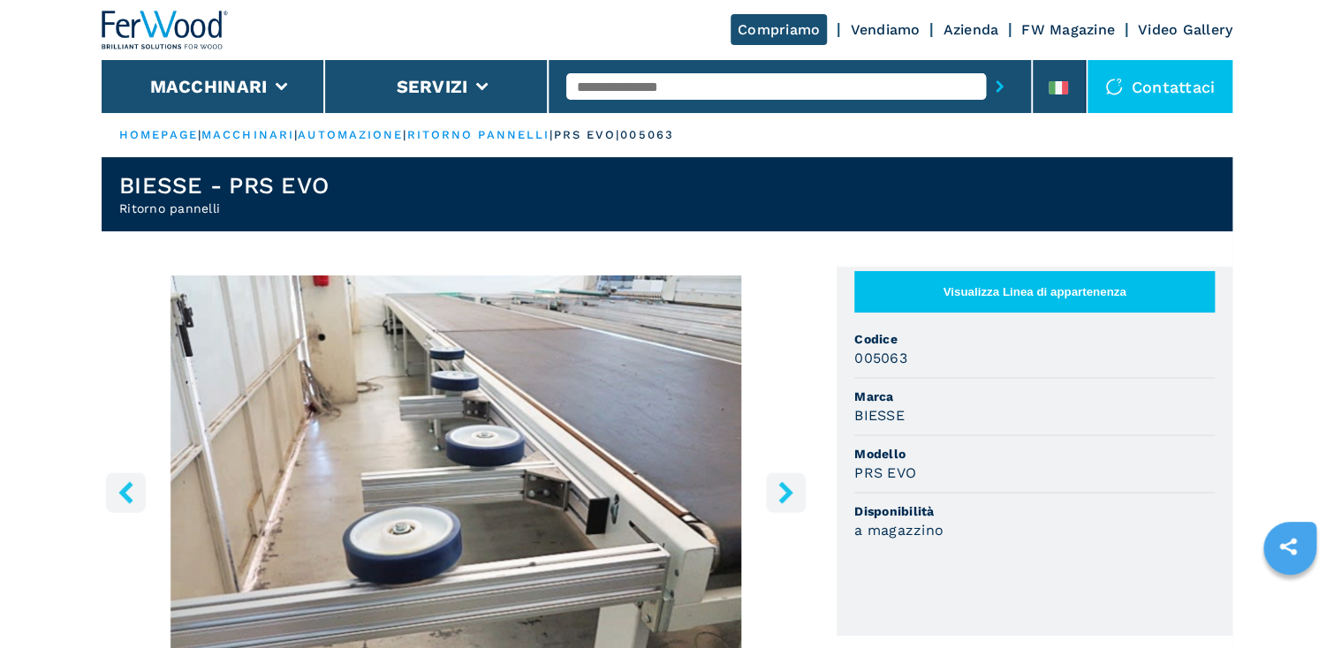
click at [786, 491] on icon "right-button" at bounding box center [785, 492] width 14 height 22
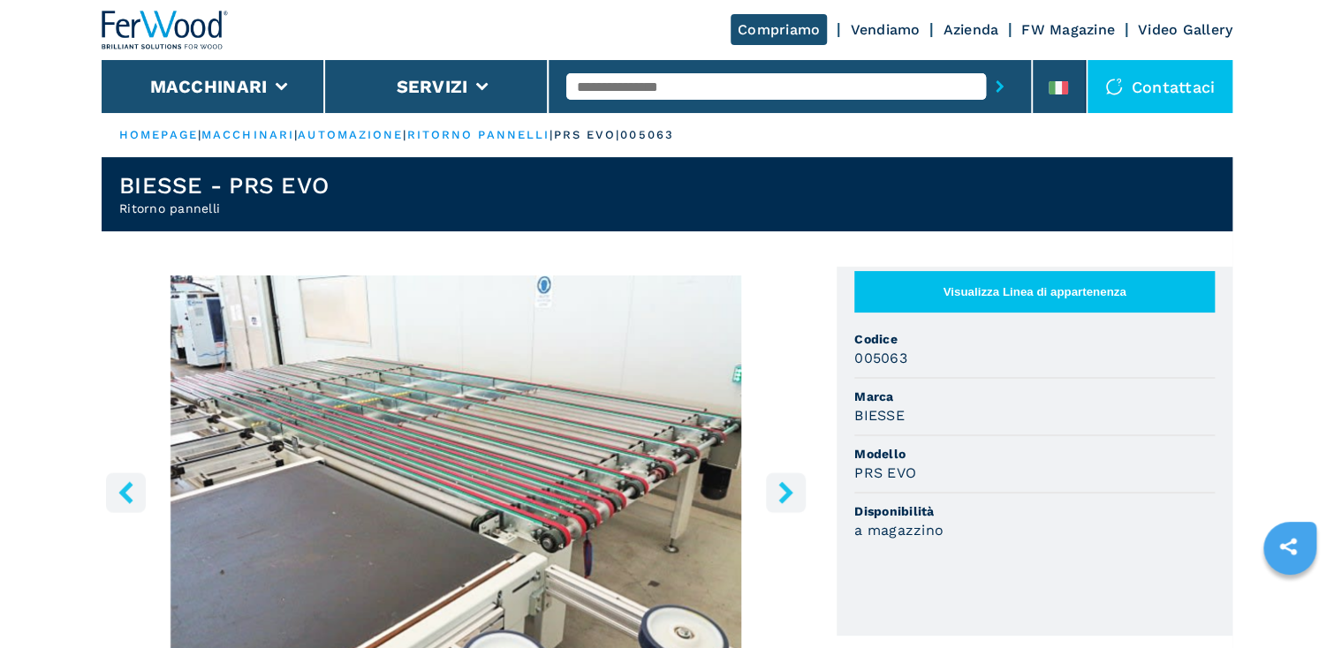
click at [786, 491] on icon "right-button" at bounding box center [785, 492] width 14 height 22
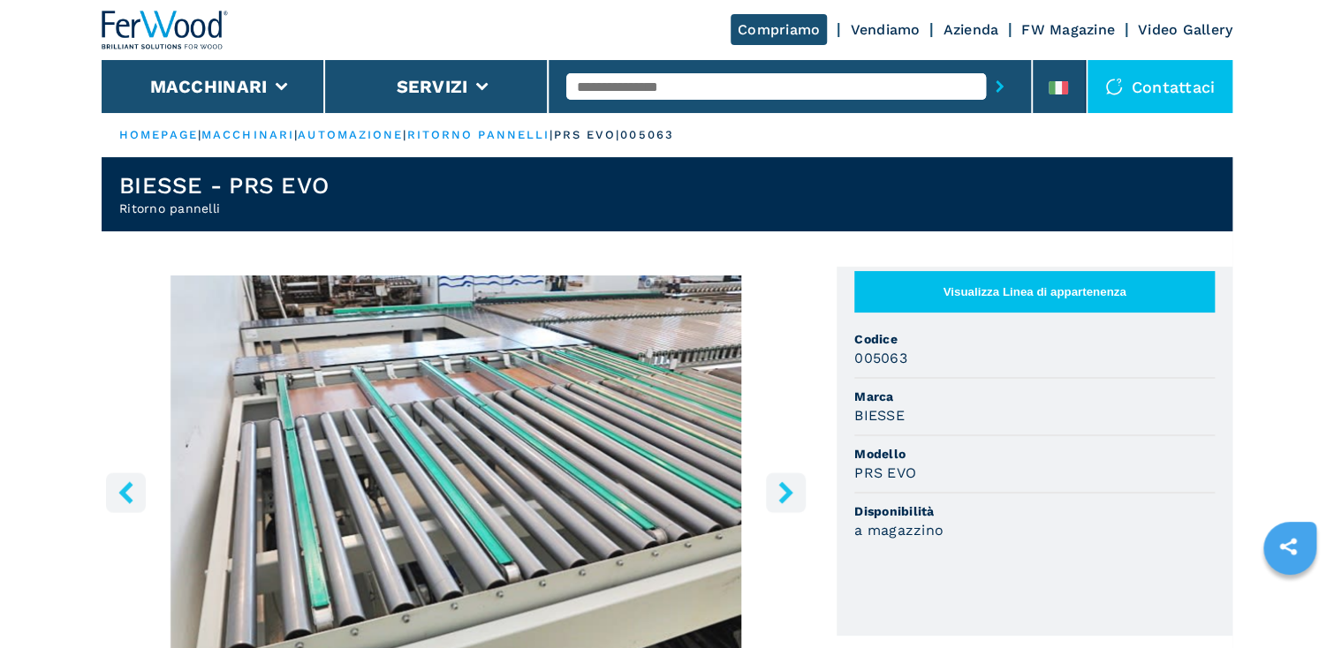
click at [786, 491] on icon "right-button" at bounding box center [785, 492] width 14 height 22
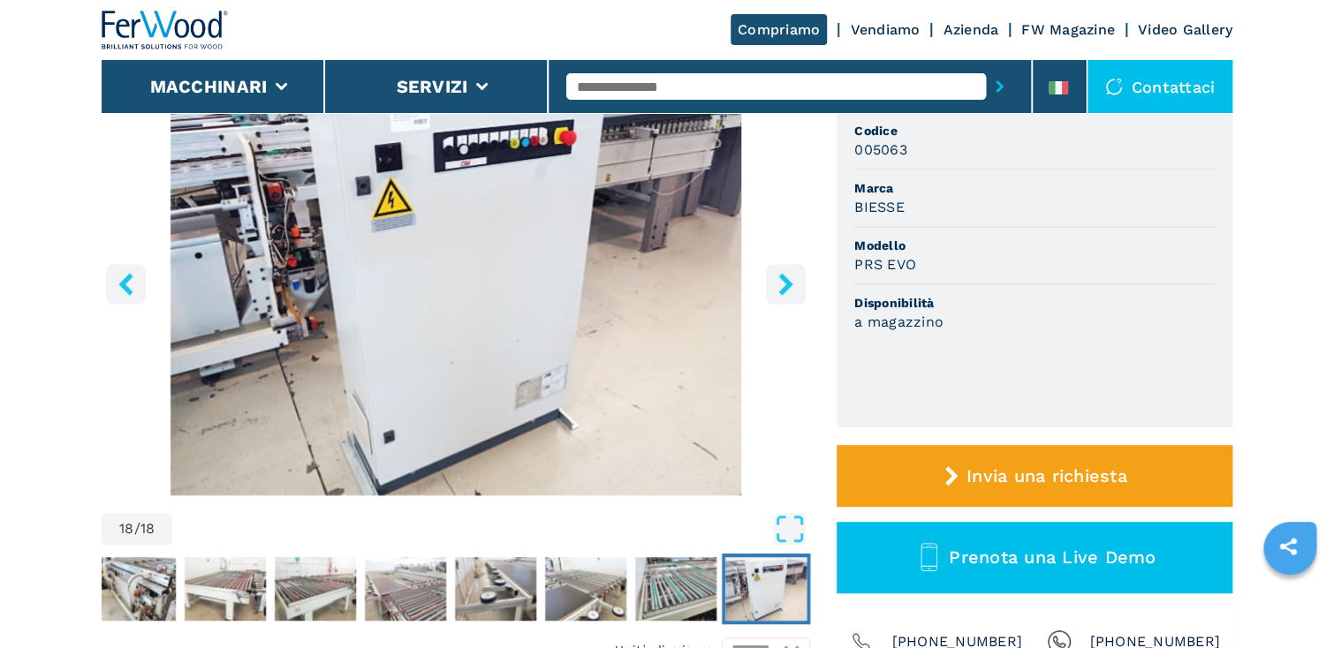
scroll to position [212, 0]
